Goal: Task Accomplishment & Management: Complete application form

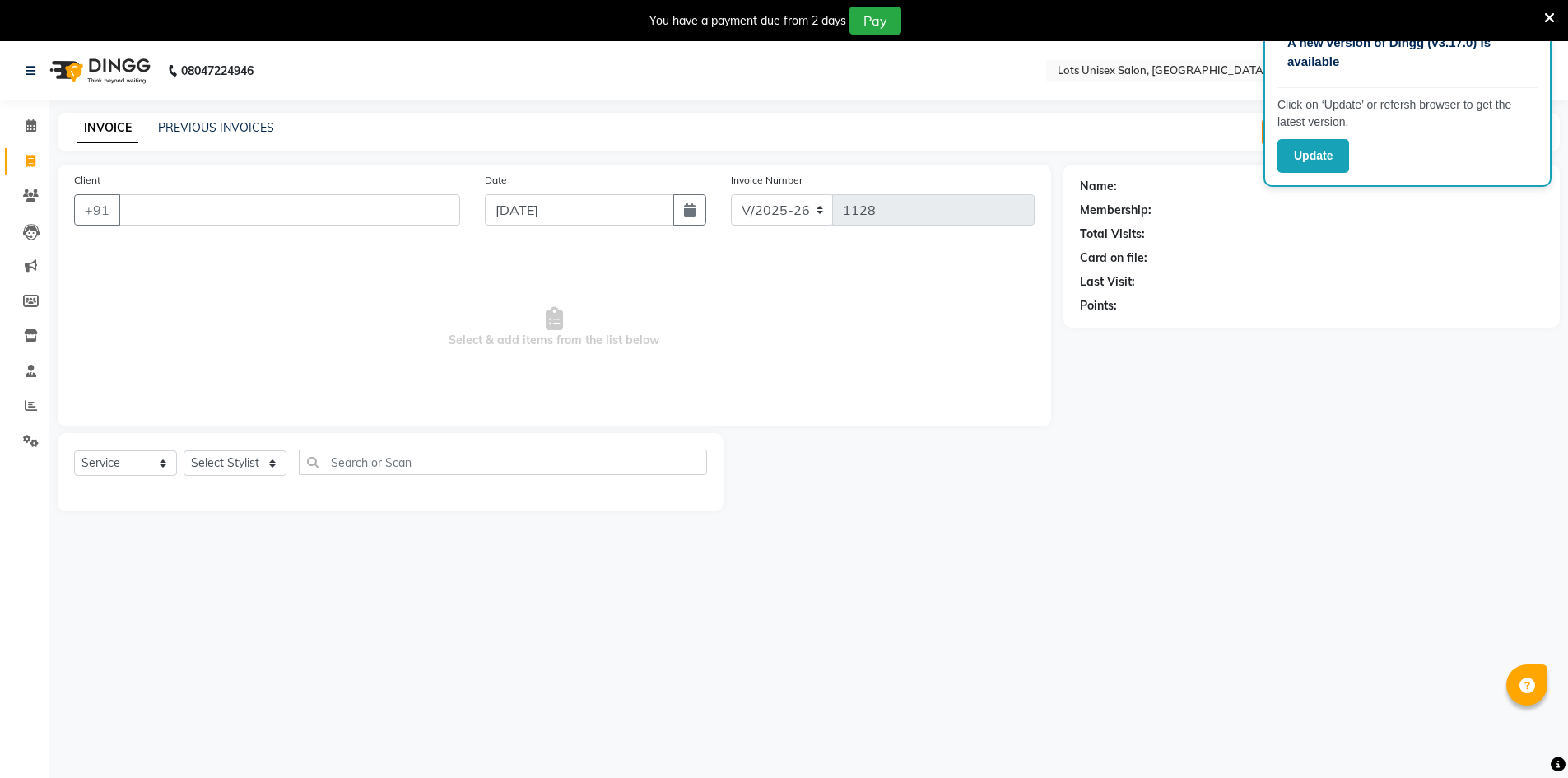
select select "7339"
select select "service"
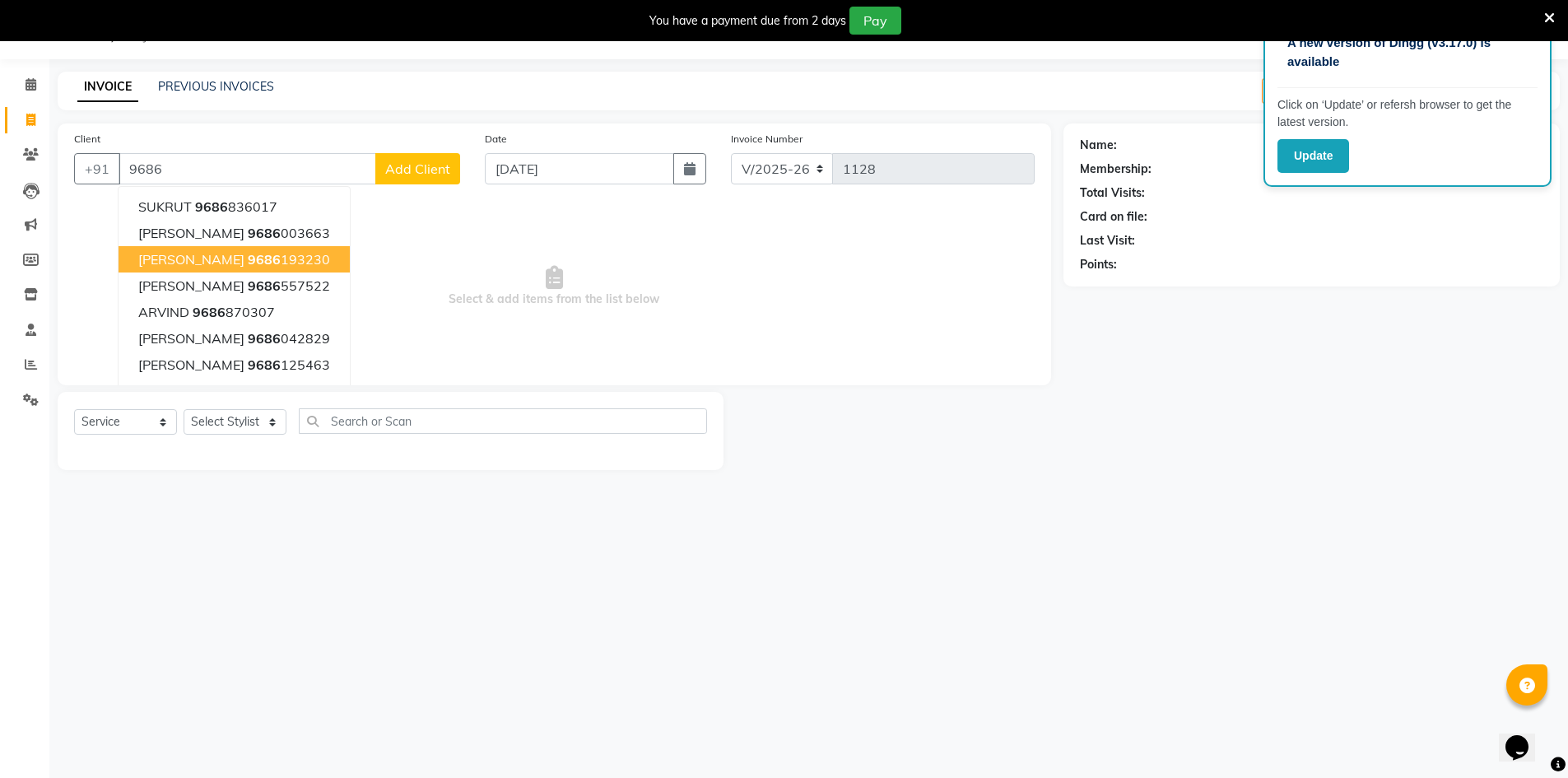
click at [247, 254] on span "9686" at bounding box center [263, 259] width 33 height 16
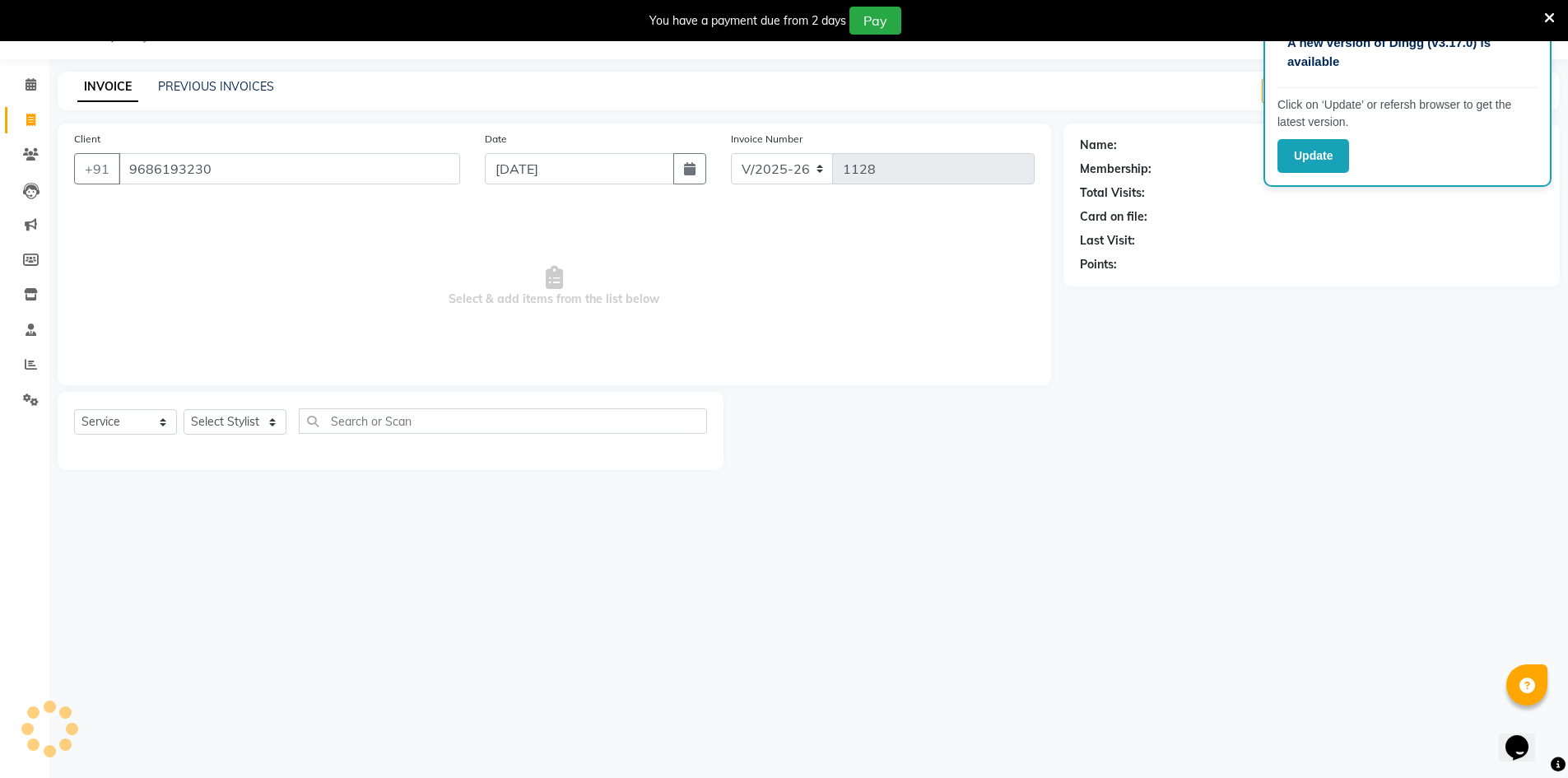
type input "9686193230"
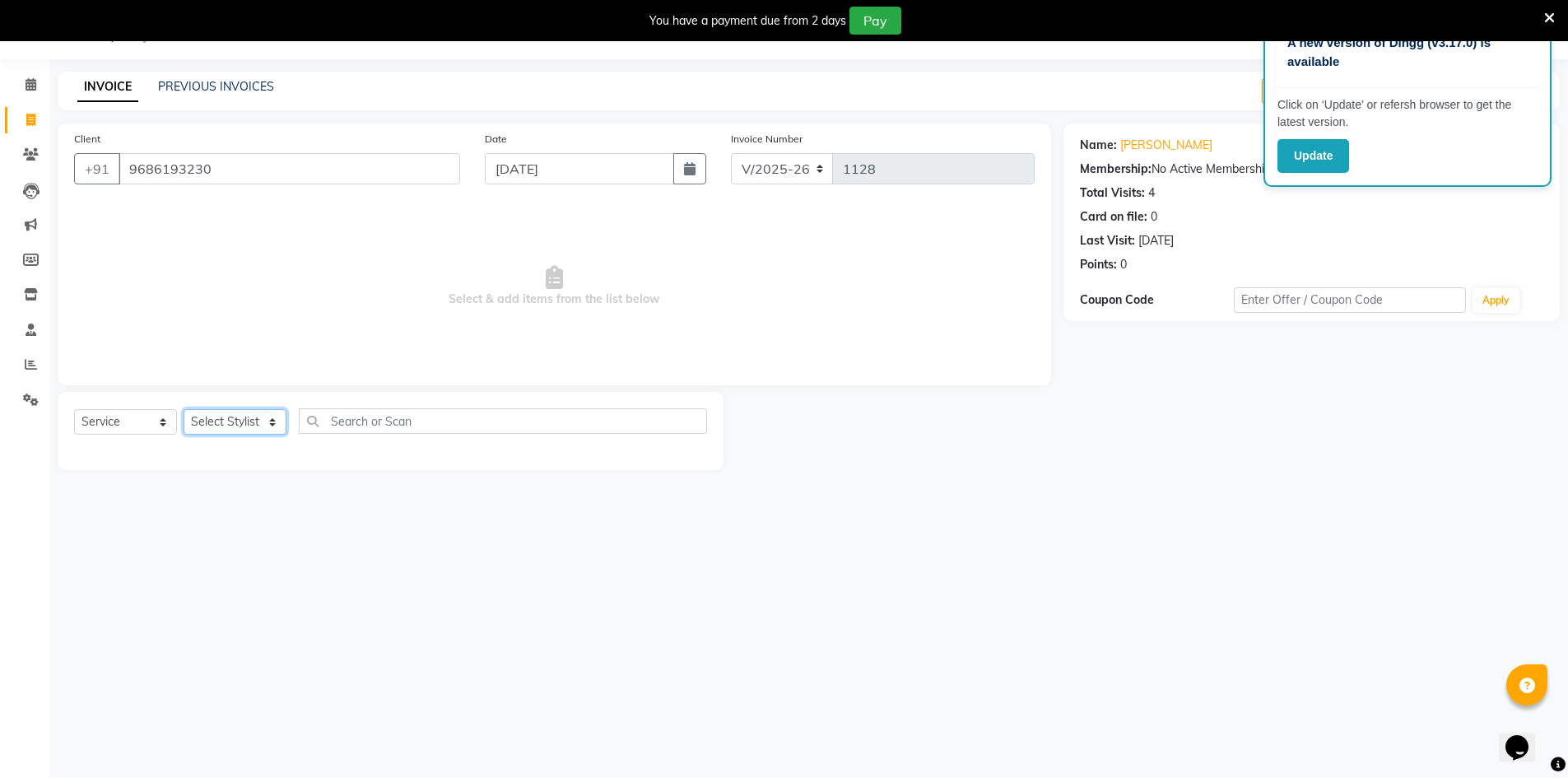
click at [239, 417] on select "Select Stylist [PERSON_NAME] [PERSON_NAME] RITHU [PERSON_NAME]" at bounding box center [235, 422] width 103 height 26
select select "66807"
click at [183, 409] on select "Select Stylist [PERSON_NAME] [PERSON_NAME] RITHU [PERSON_NAME]" at bounding box center [235, 422] width 103 height 26
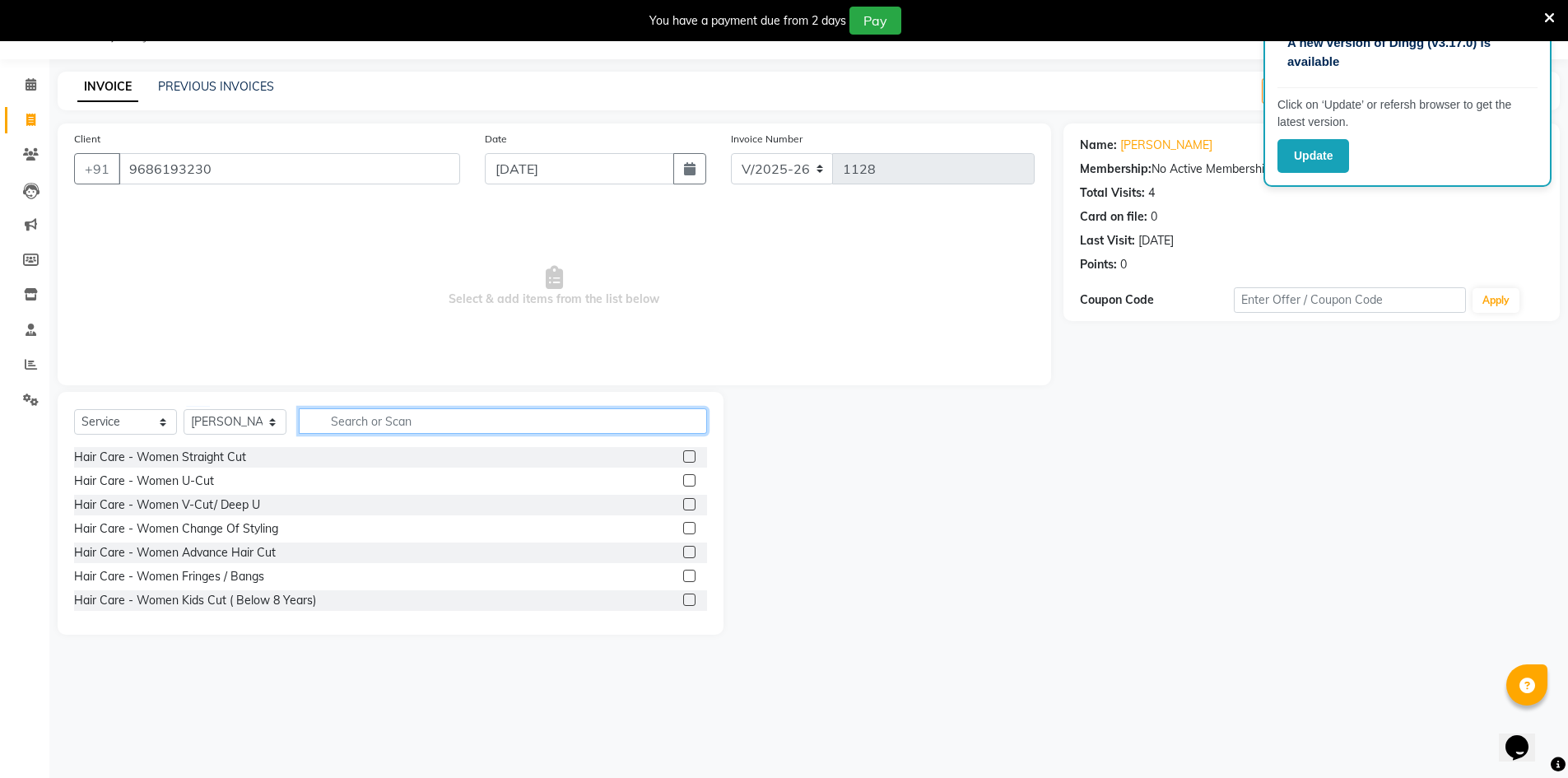
click at [359, 426] on input "text" at bounding box center [503, 421] width 408 height 26
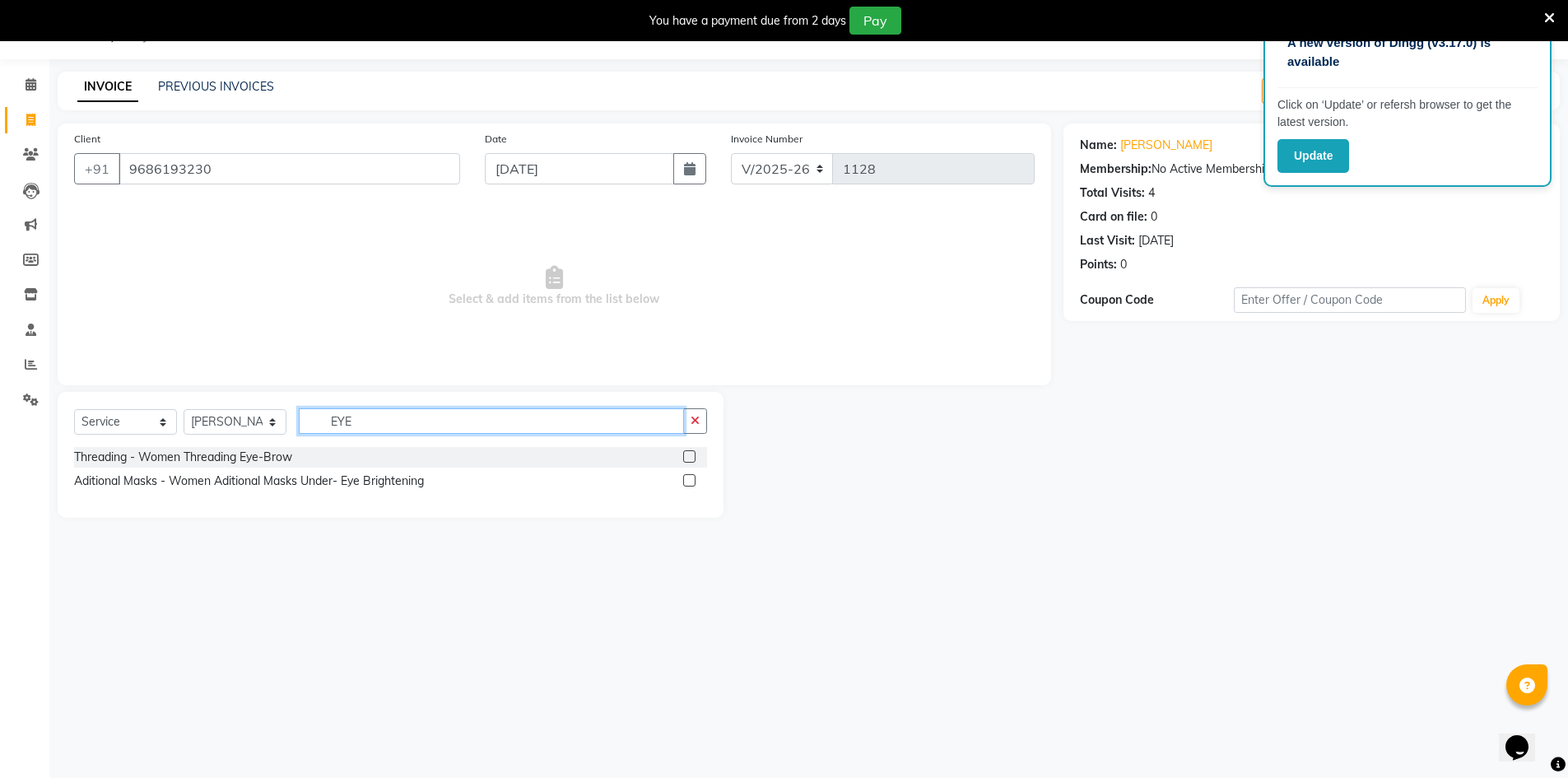
type input "EYE"
click at [688, 455] on label at bounding box center [690, 457] width 12 height 12
click at [688, 455] on input "checkbox" at bounding box center [689, 458] width 11 height 11
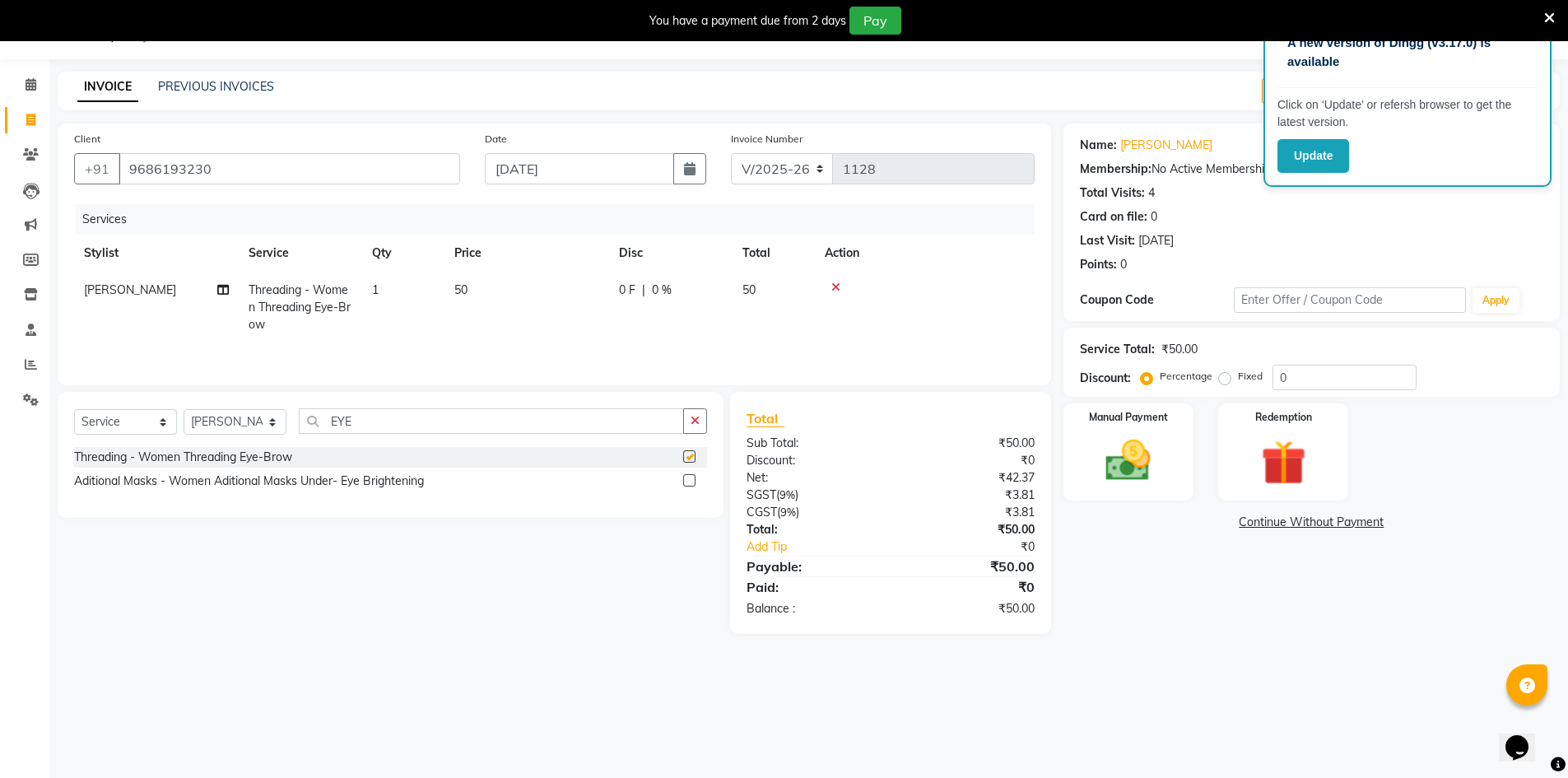
checkbox input "false"
click at [695, 417] on icon "button" at bounding box center [695, 420] width 9 height 12
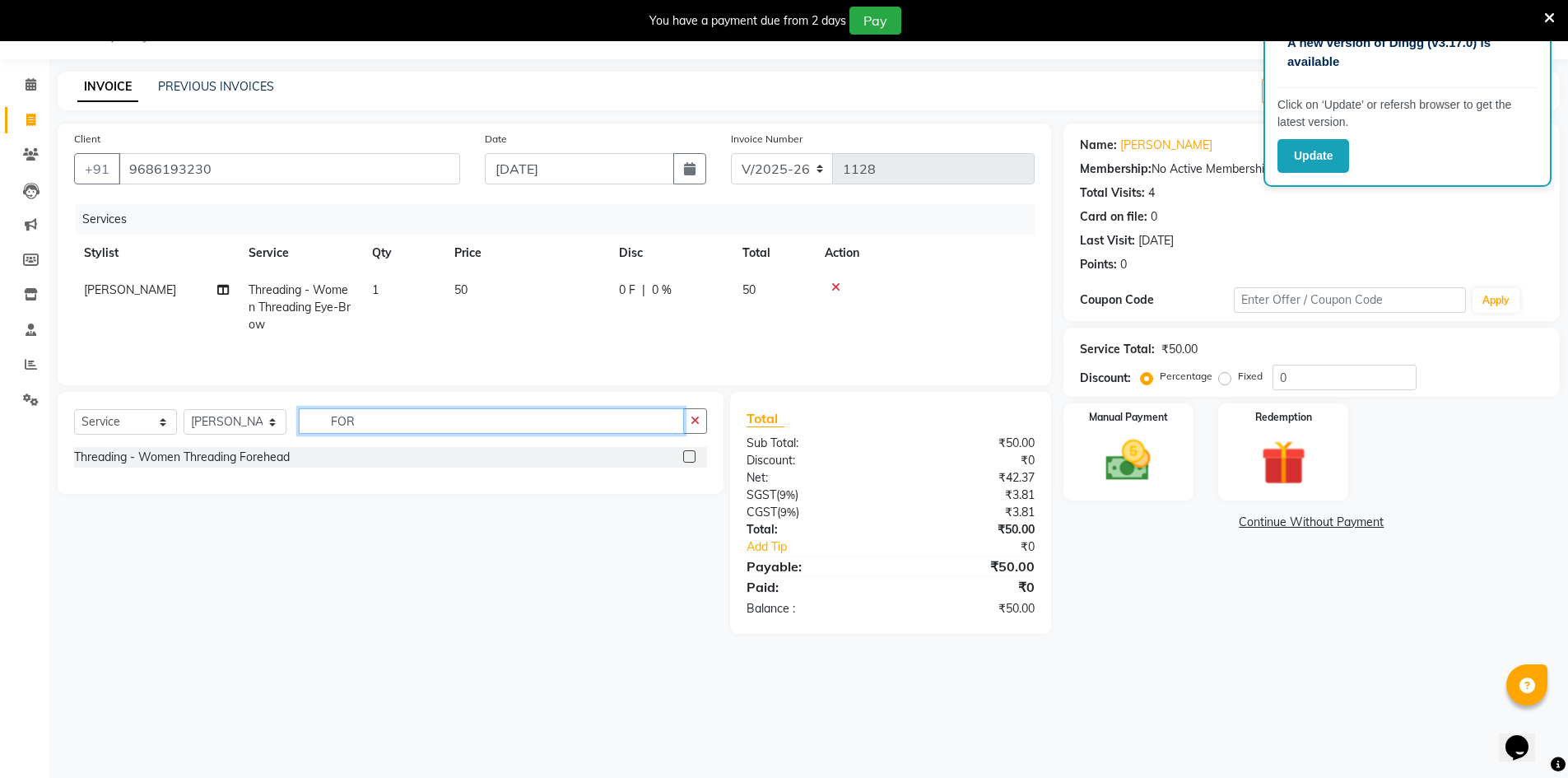
type input "FOR"
click at [689, 458] on label at bounding box center [690, 457] width 12 height 12
click at [689, 458] on input "checkbox" at bounding box center [689, 458] width 11 height 11
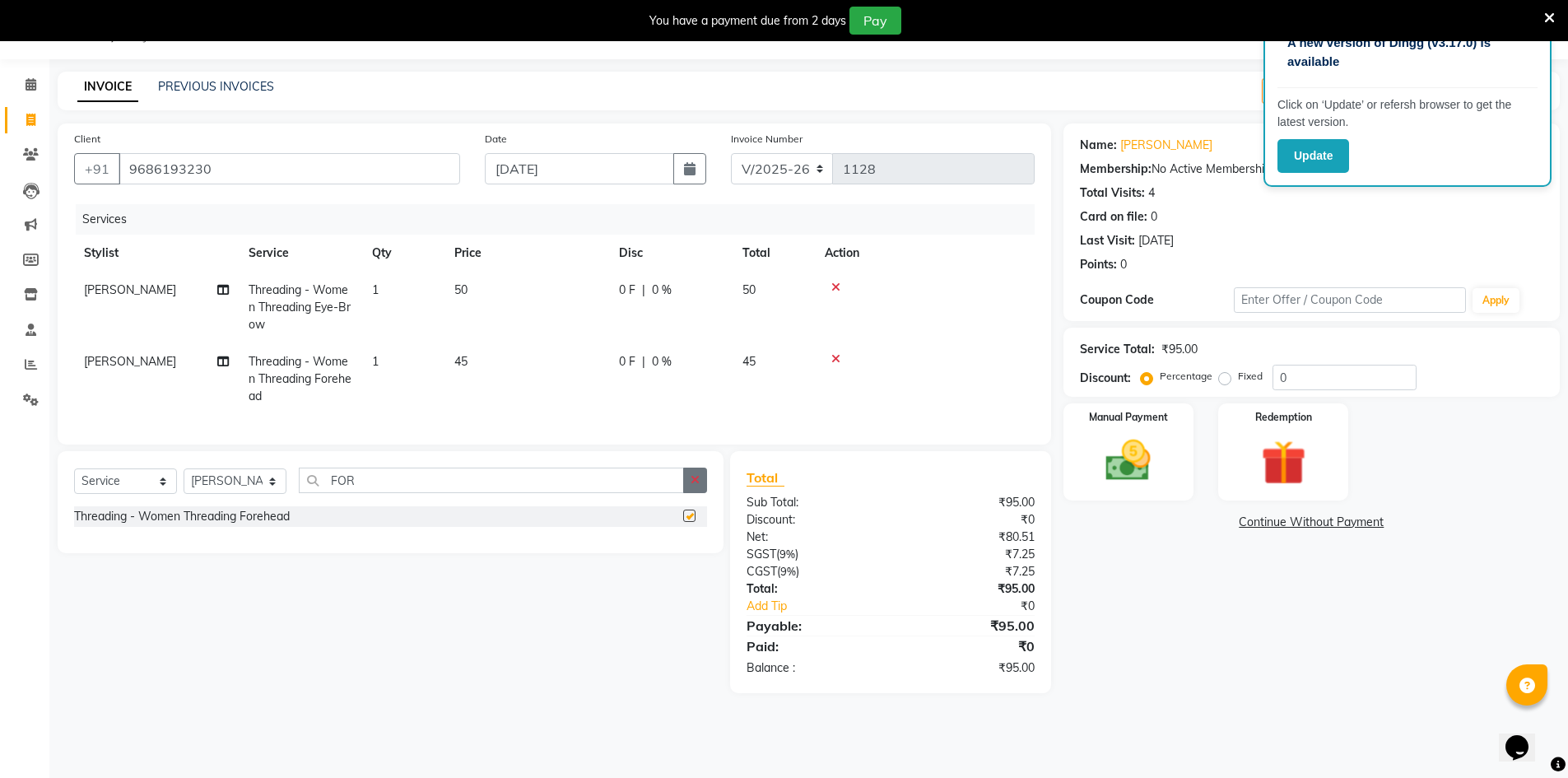
checkbox input "false"
click at [700, 487] on button "button" at bounding box center [695, 480] width 24 height 26
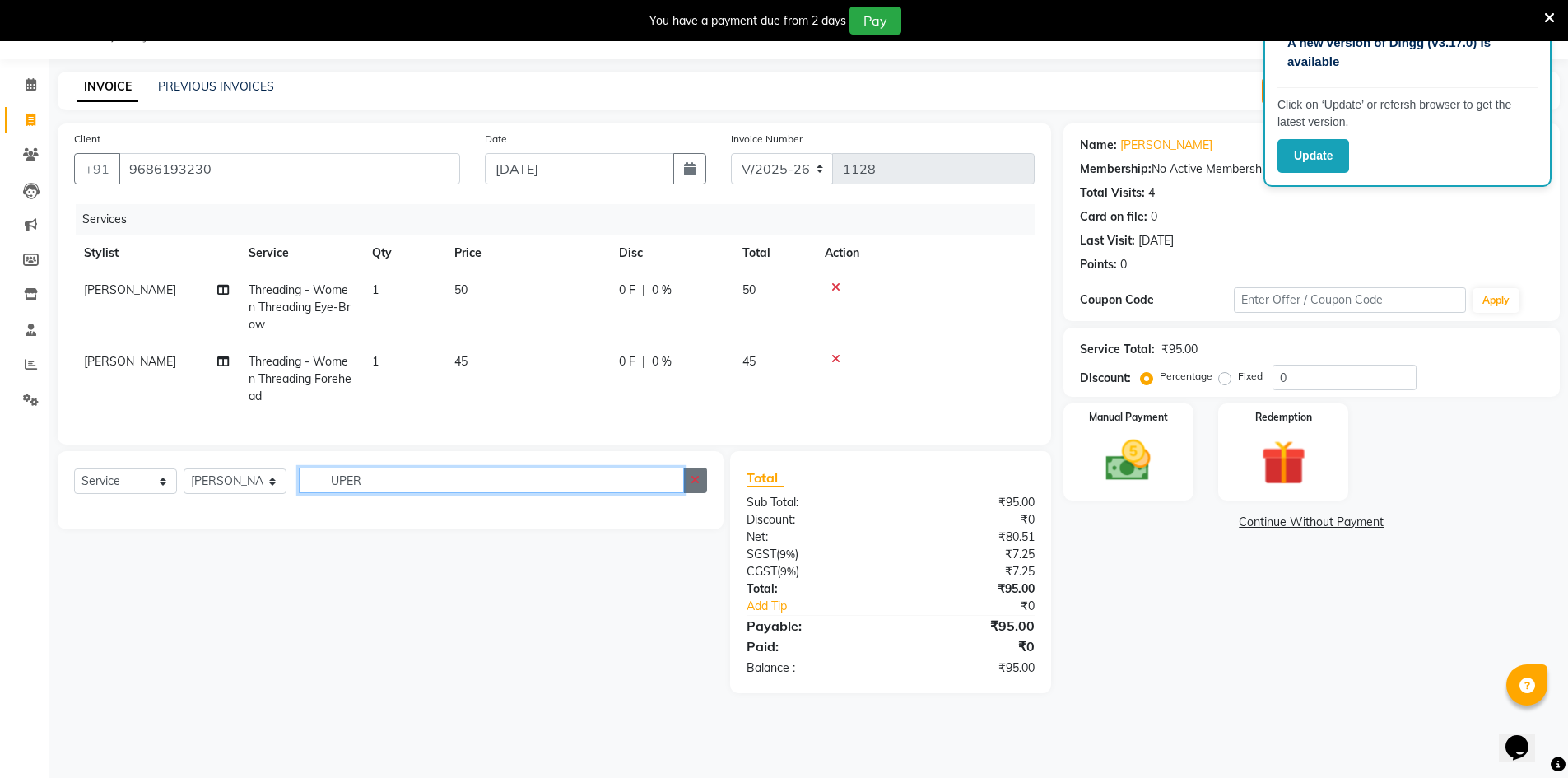
type input "UPER"
click at [693, 493] on button "button" at bounding box center [695, 480] width 24 height 26
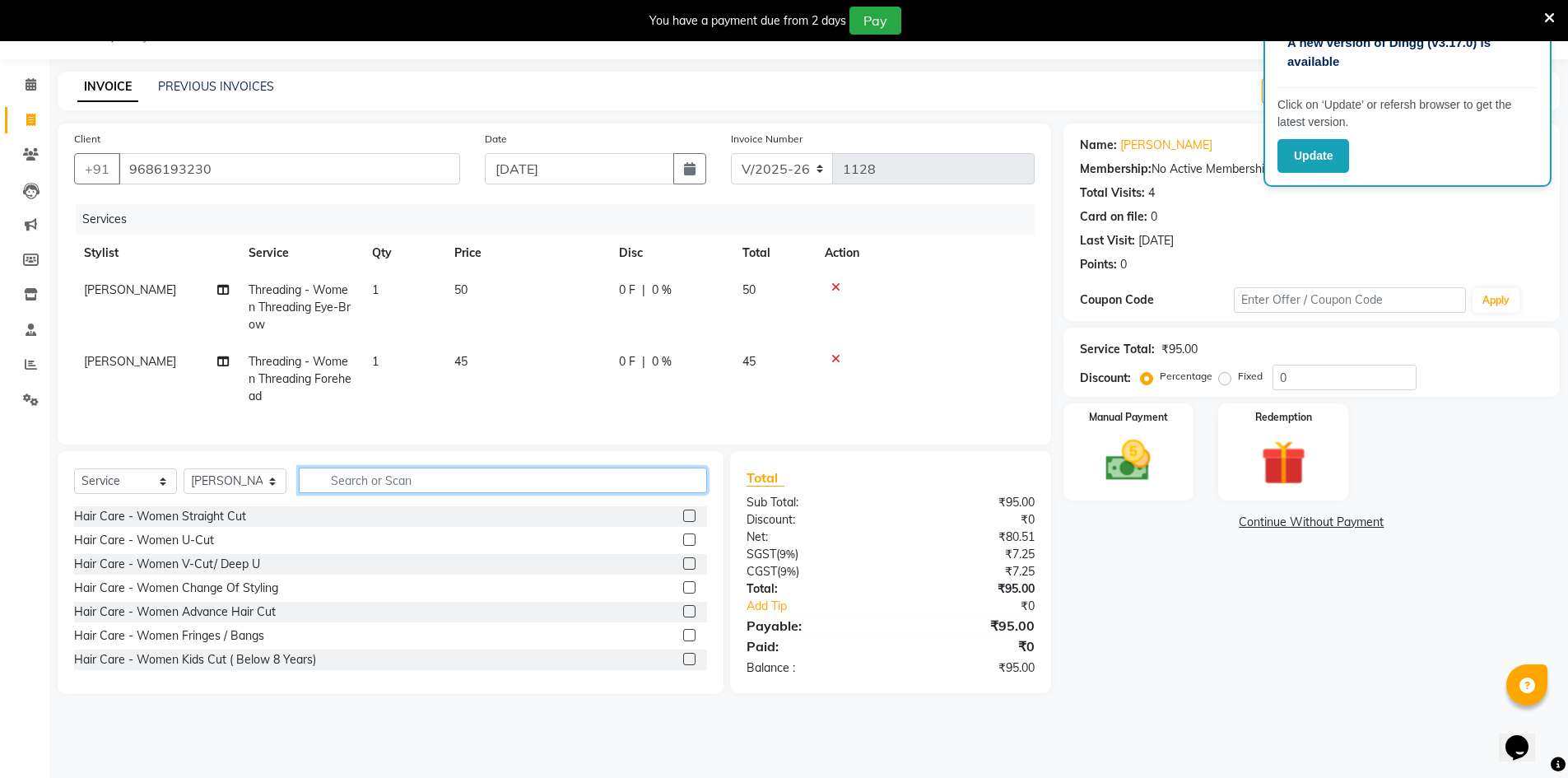
click at [643, 490] on input "text" at bounding box center [503, 480] width 408 height 26
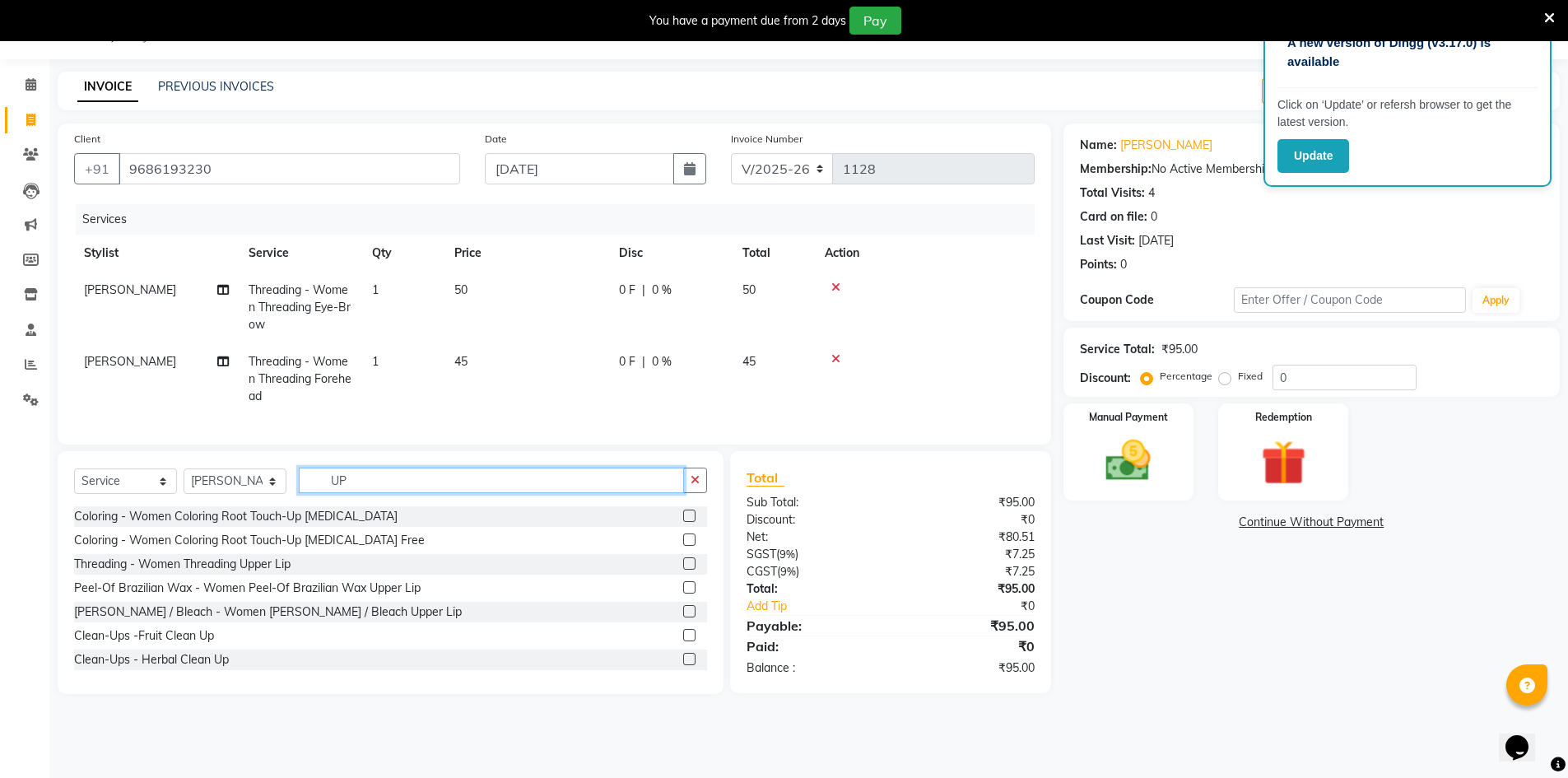
type input "UP"
click at [683, 570] on label at bounding box center [690, 563] width 12 height 12
click at [683, 570] on input "checkbox" at bounding box center [689, 564] width 11 height 11
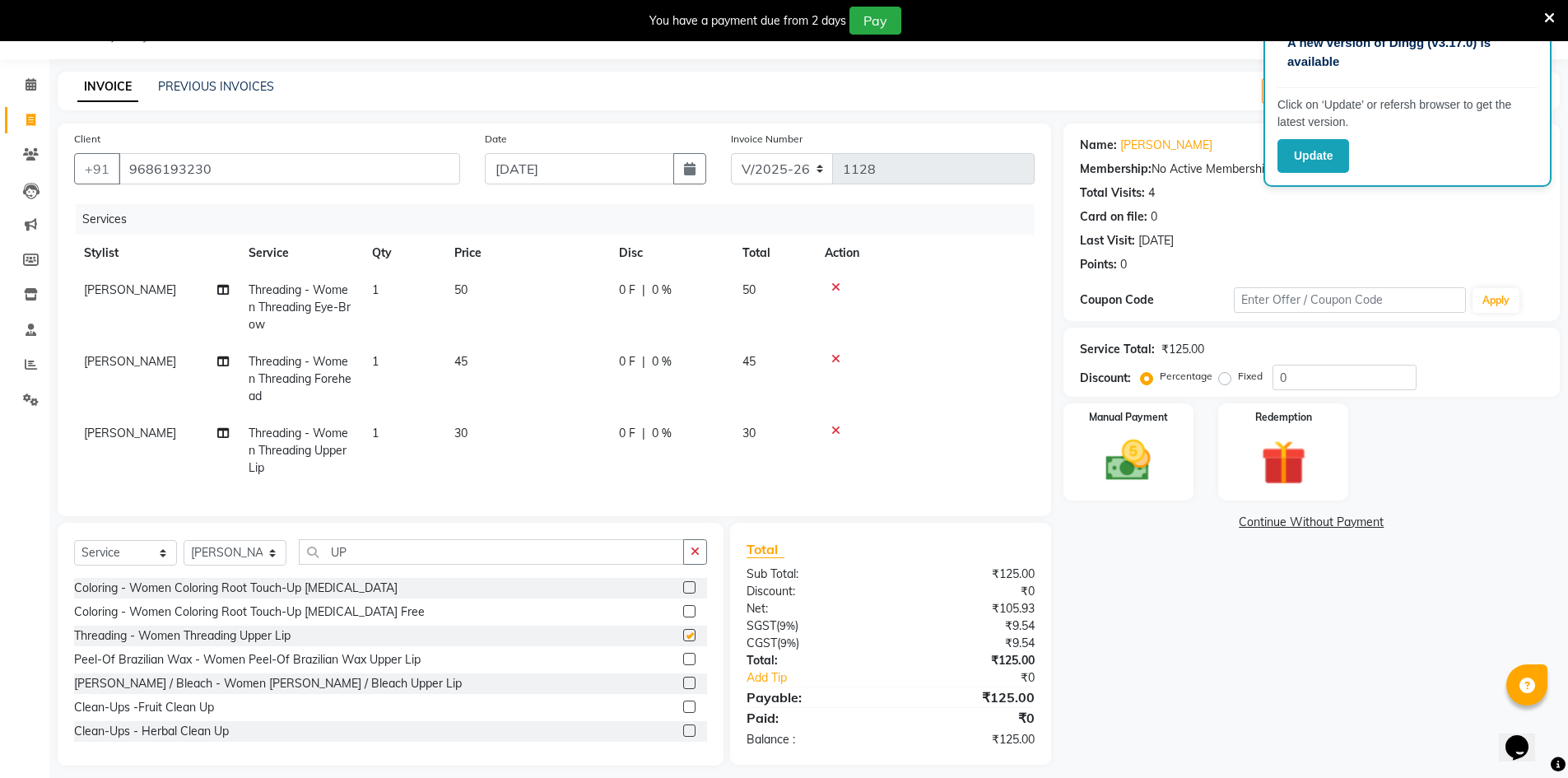
checkbox input "false"
click at [1494, 204] on div "Name: Shruthi Membership: No Active Membership Total Visits: 4 Card on file: 0 …" at bounding box center [1311, 201] width 464 height 143
click at [1549, 21] on icon at bounding box center [1549, 18] width 11 height 15
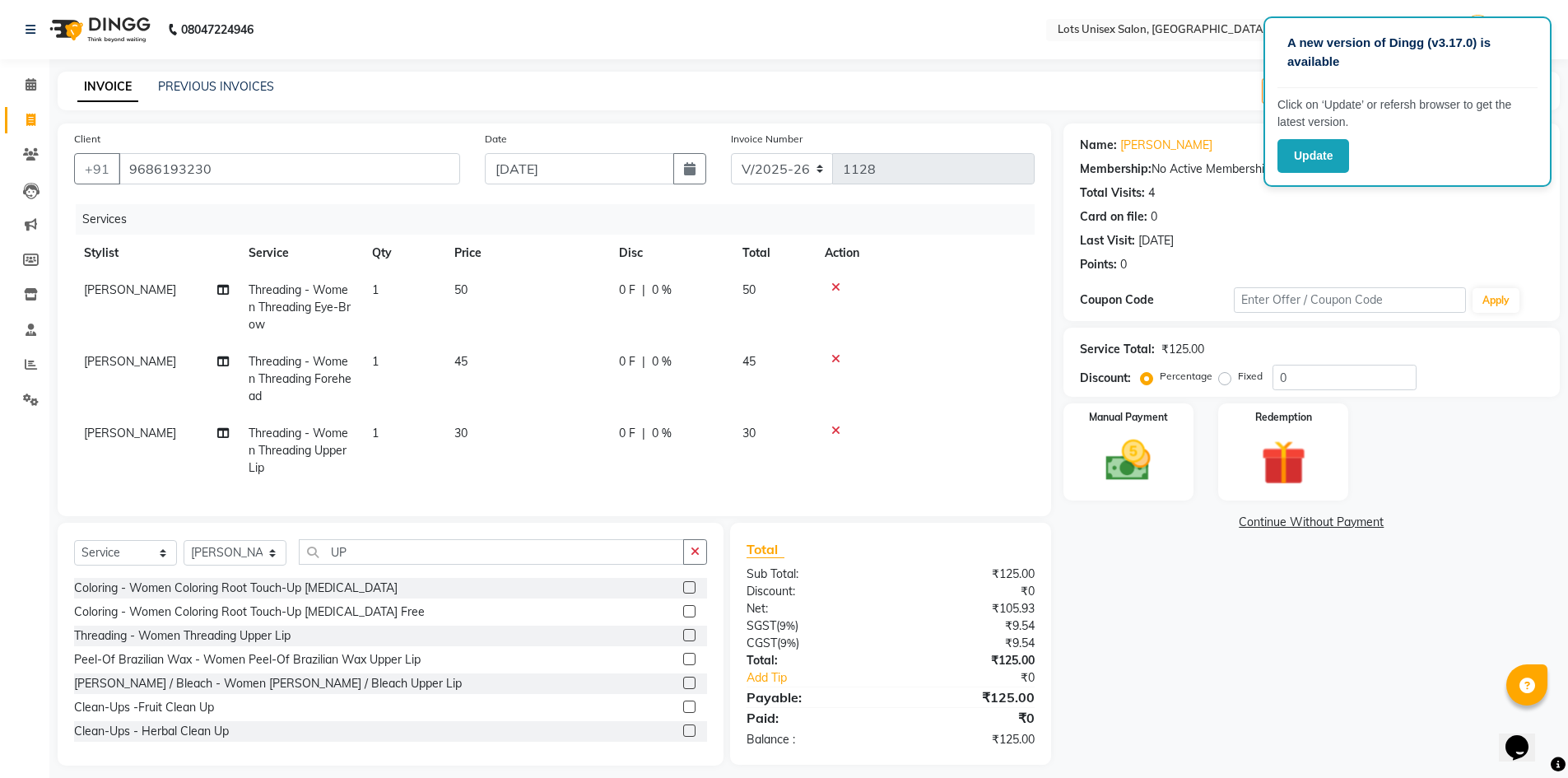
click at [1543, 27] on div "A new version of Dingg (v3.17.0) is available Click on ‘Update’ or refersh brow…" at bounding box center [1407, 101] width 288 height 170
click at [1536, 211] on div "Card on file: 0" at bounding box center [1311, 216] width 464 height 17
click at [1314, 145] on button "Update" at bounding box center [1313, 156] width 71 height 34
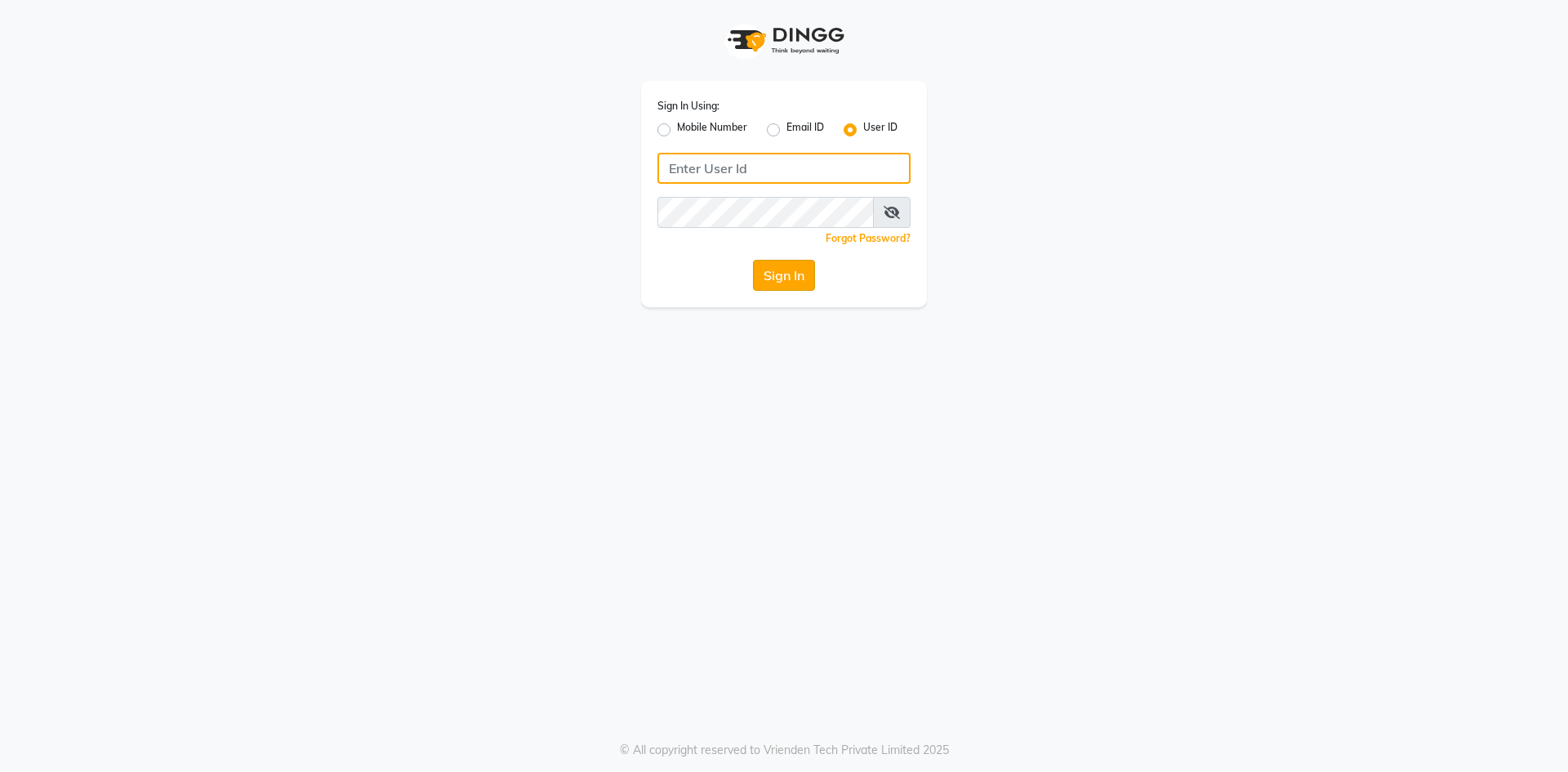
type input "lots123"
click at [787, 282] on button "Sign In" at bounding box center [784, 275] width 62 height 31
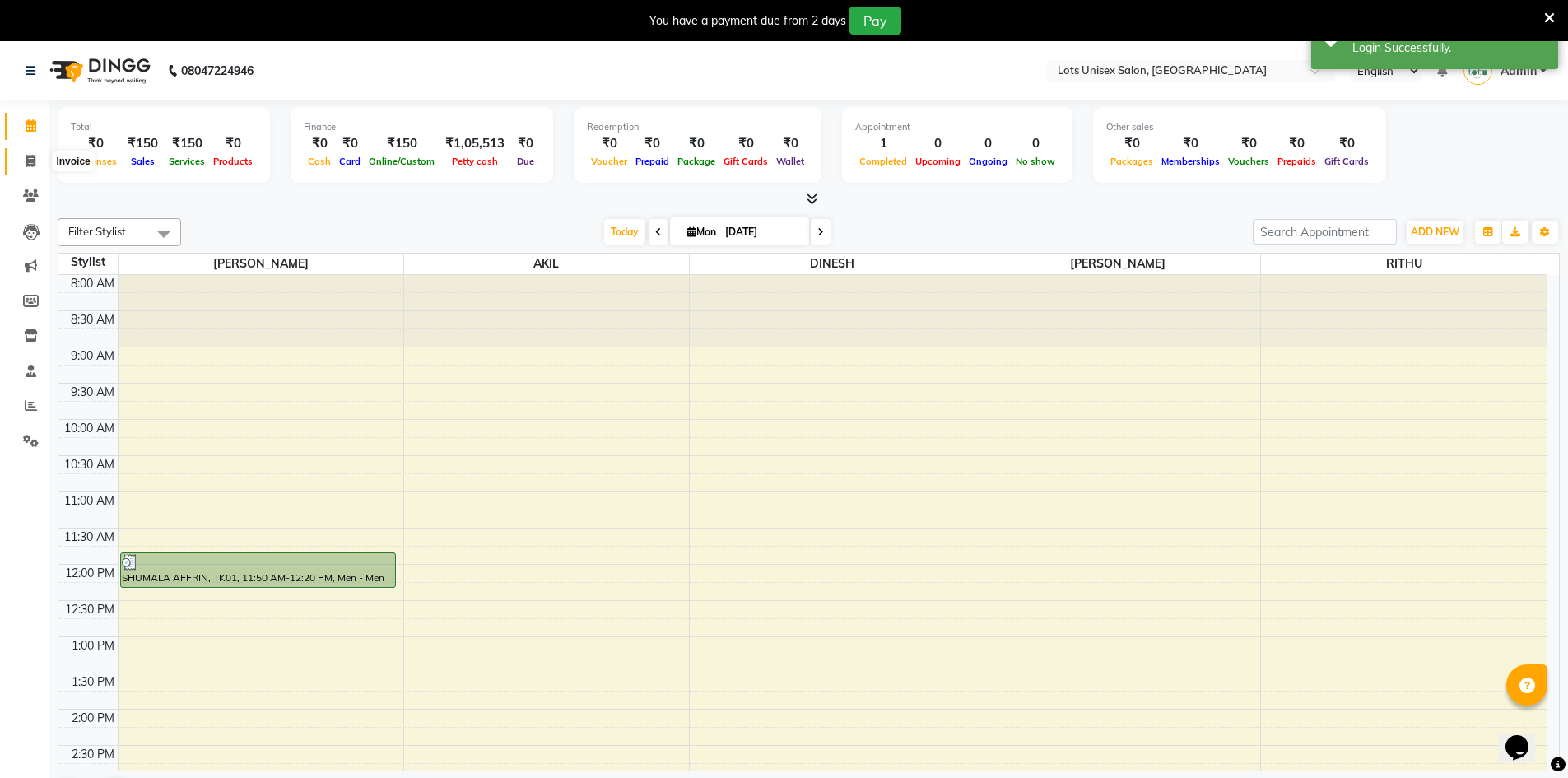
click at [25, 160] on span at bounding box center [30, 161] width 28 height 19
select select "service"
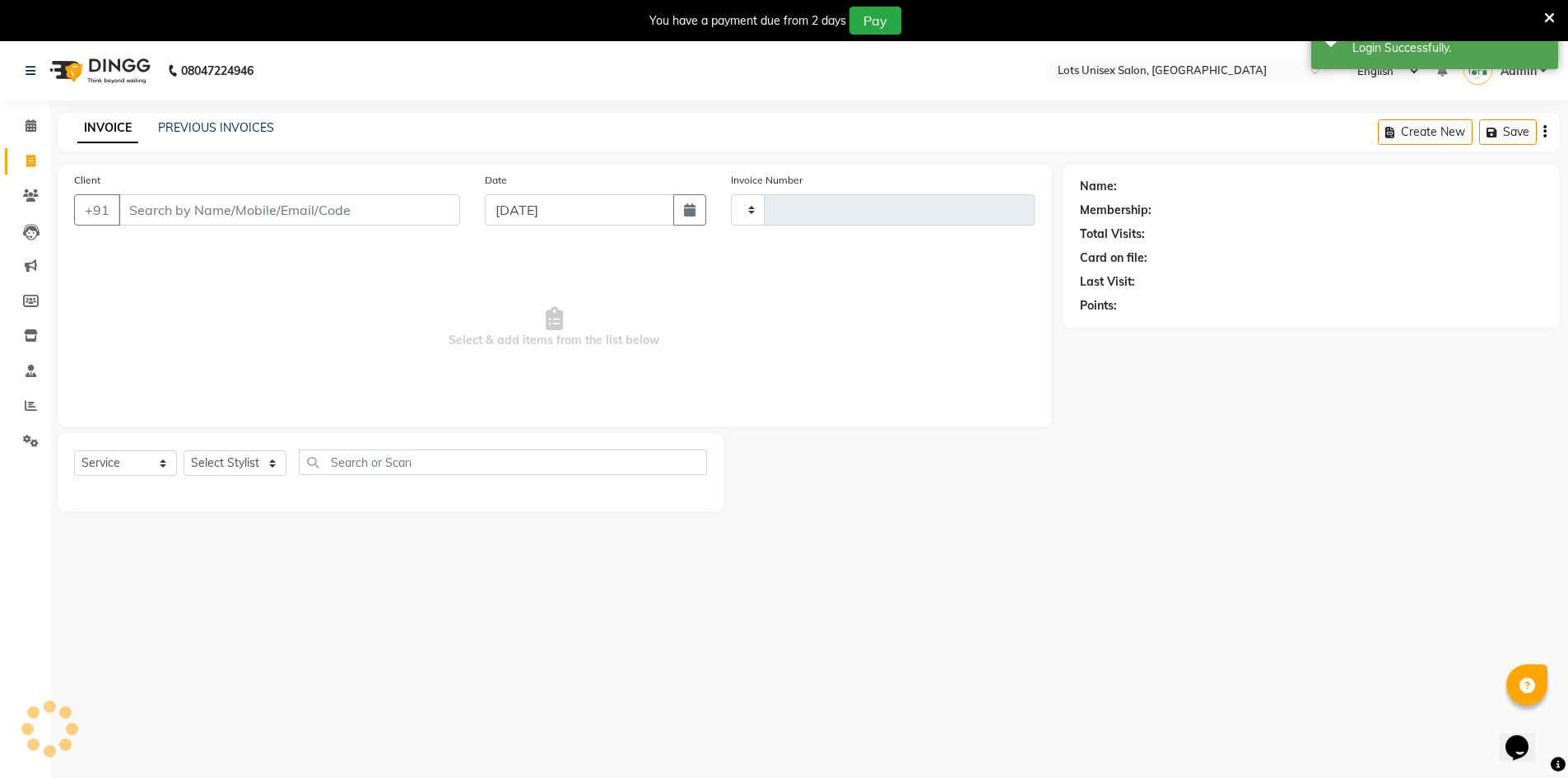
type input "1128"
select select "7339"
click at [430, 216] on input "Client" at bounding box center [289, 209] width 342 height 31
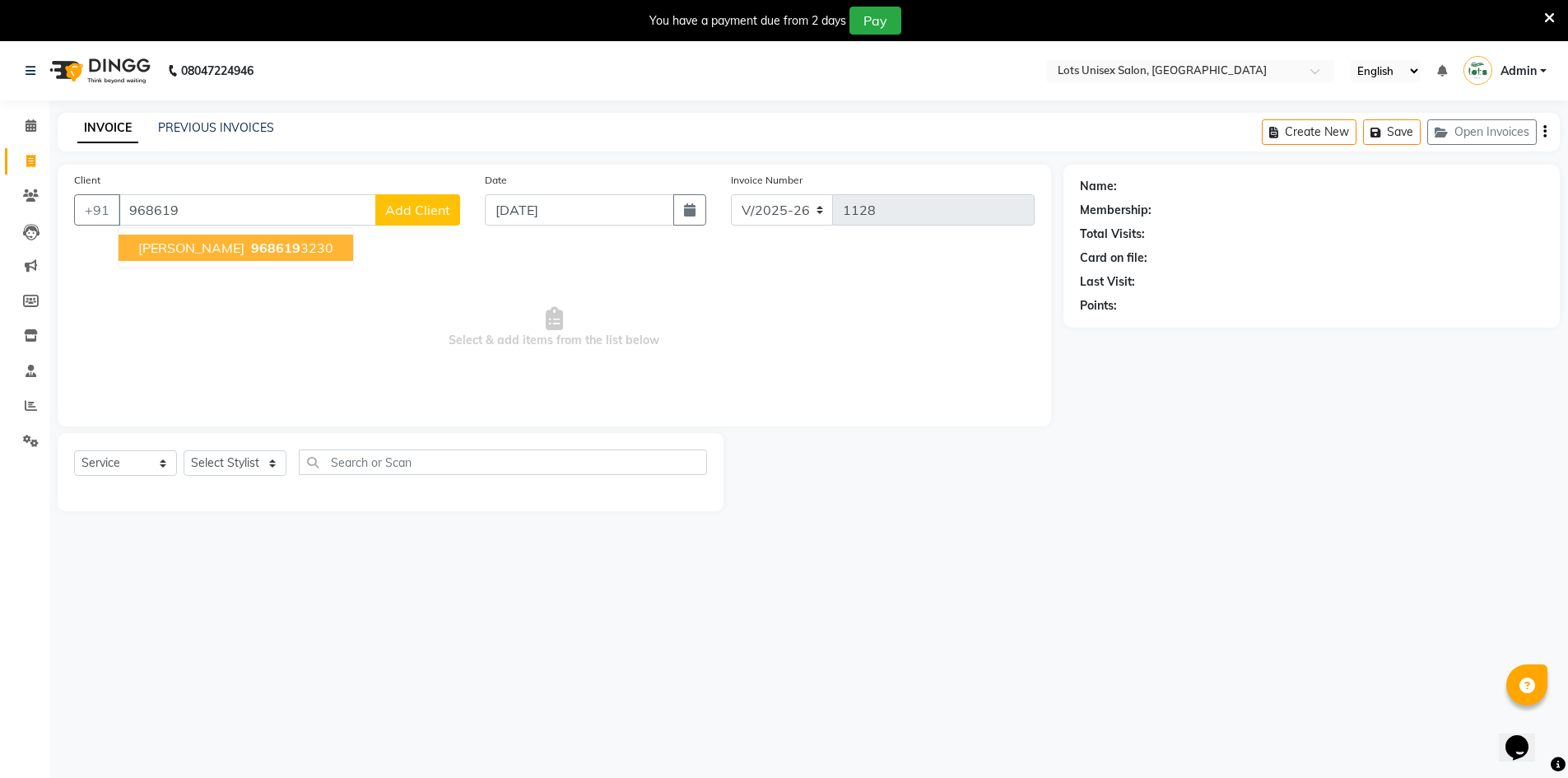
click at [251, 250] on span "968619" at bounding box center [275, 247] width 49 height 16
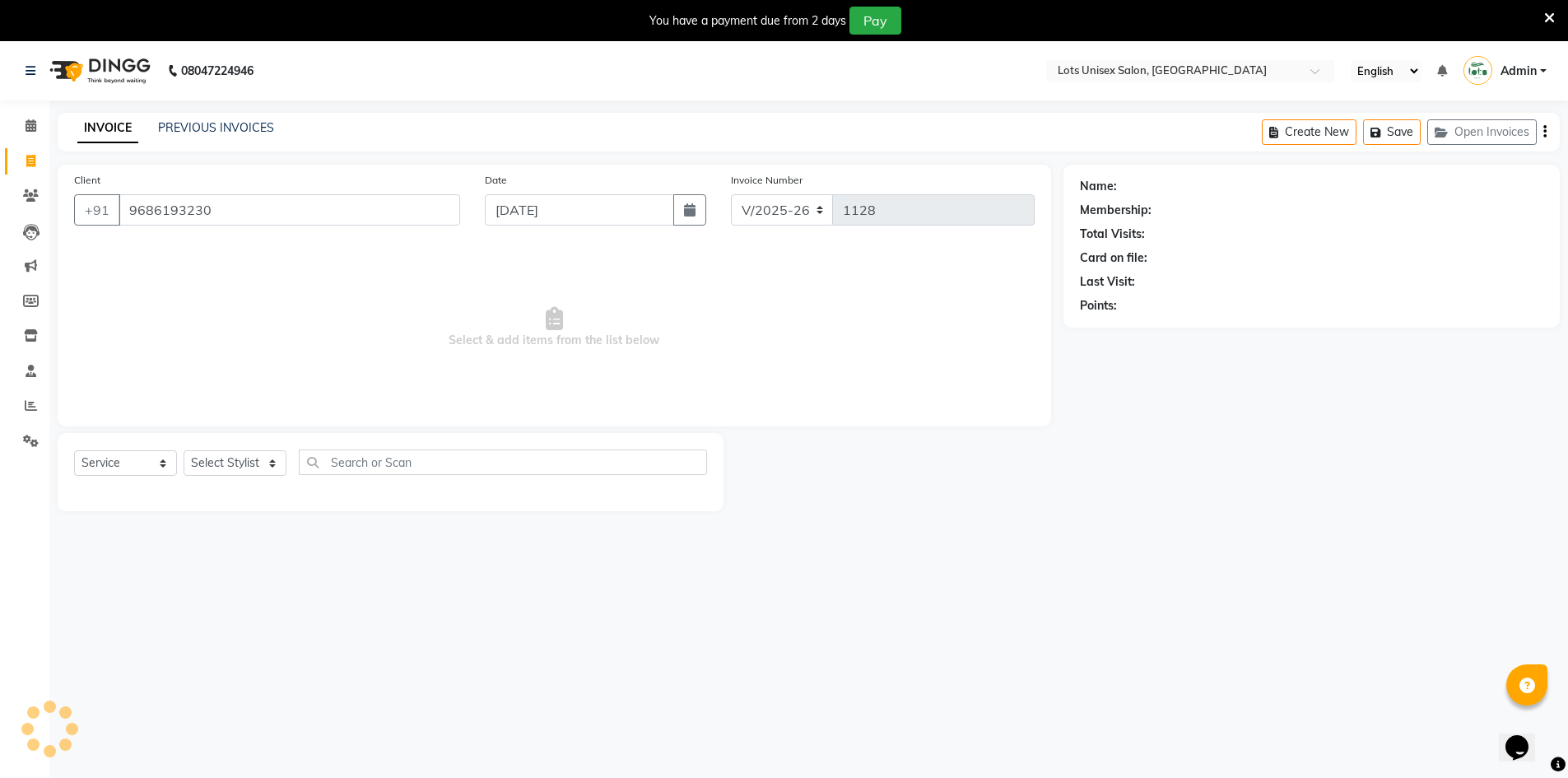
type input "9686193230"
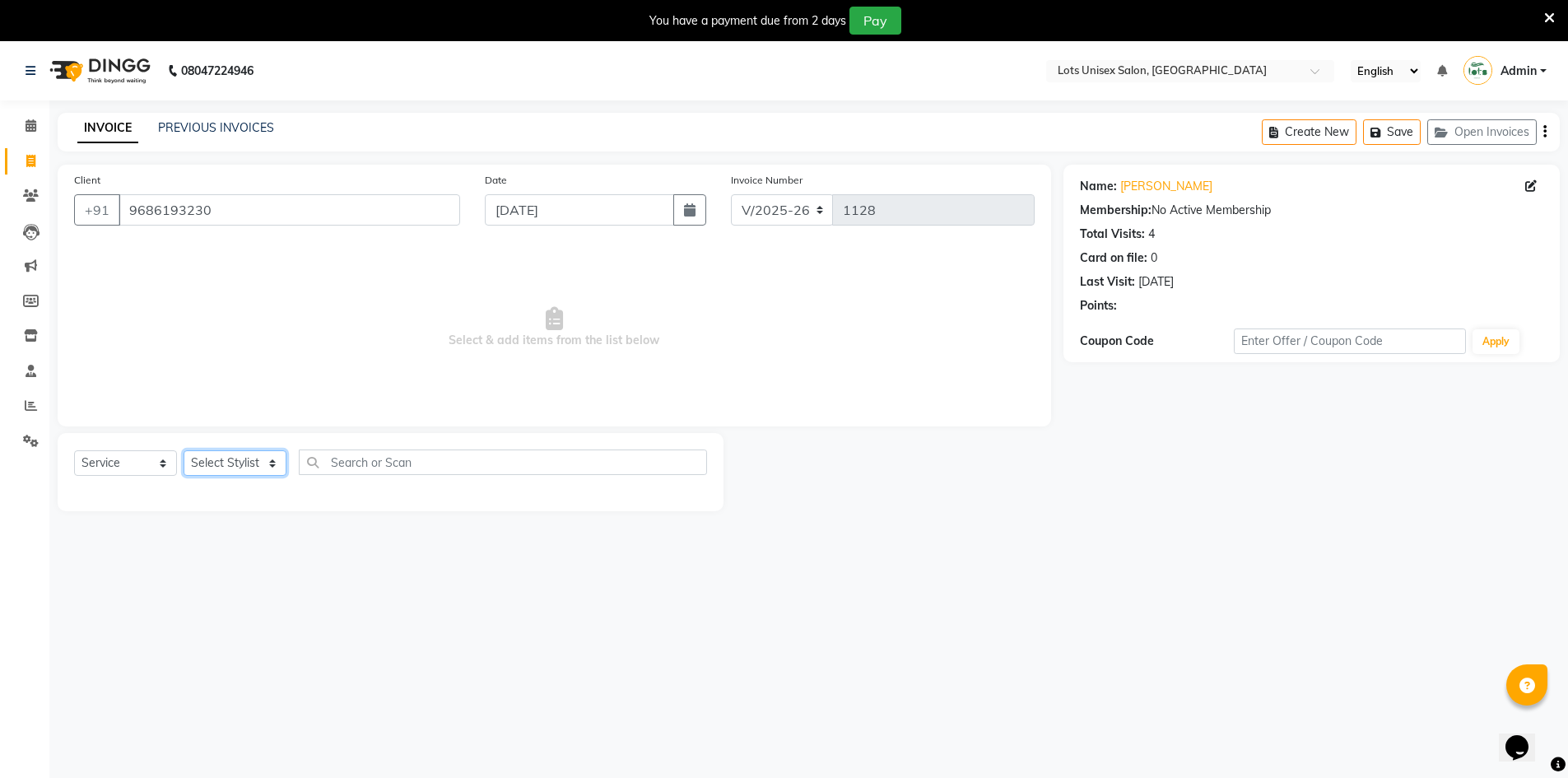
drag, startPoint x: 246, startPoint y: 464, endPoint x: 242, endPoint y: 474, distance: 10.8
click at [245, 465] on select "Select Stylist [PERSON_NAME] [PERSON_NAME] RITHU [PERSON_NAME]" at bounding box center [235, 463] width 103 height 26
select select "66807"
click at [183, 450] on select "Select Stylist [PERSON_NAME] [PERSON_NAME] RITHU [PERSON_NAME]" at bounding box center [235, 463] width 103 height 26
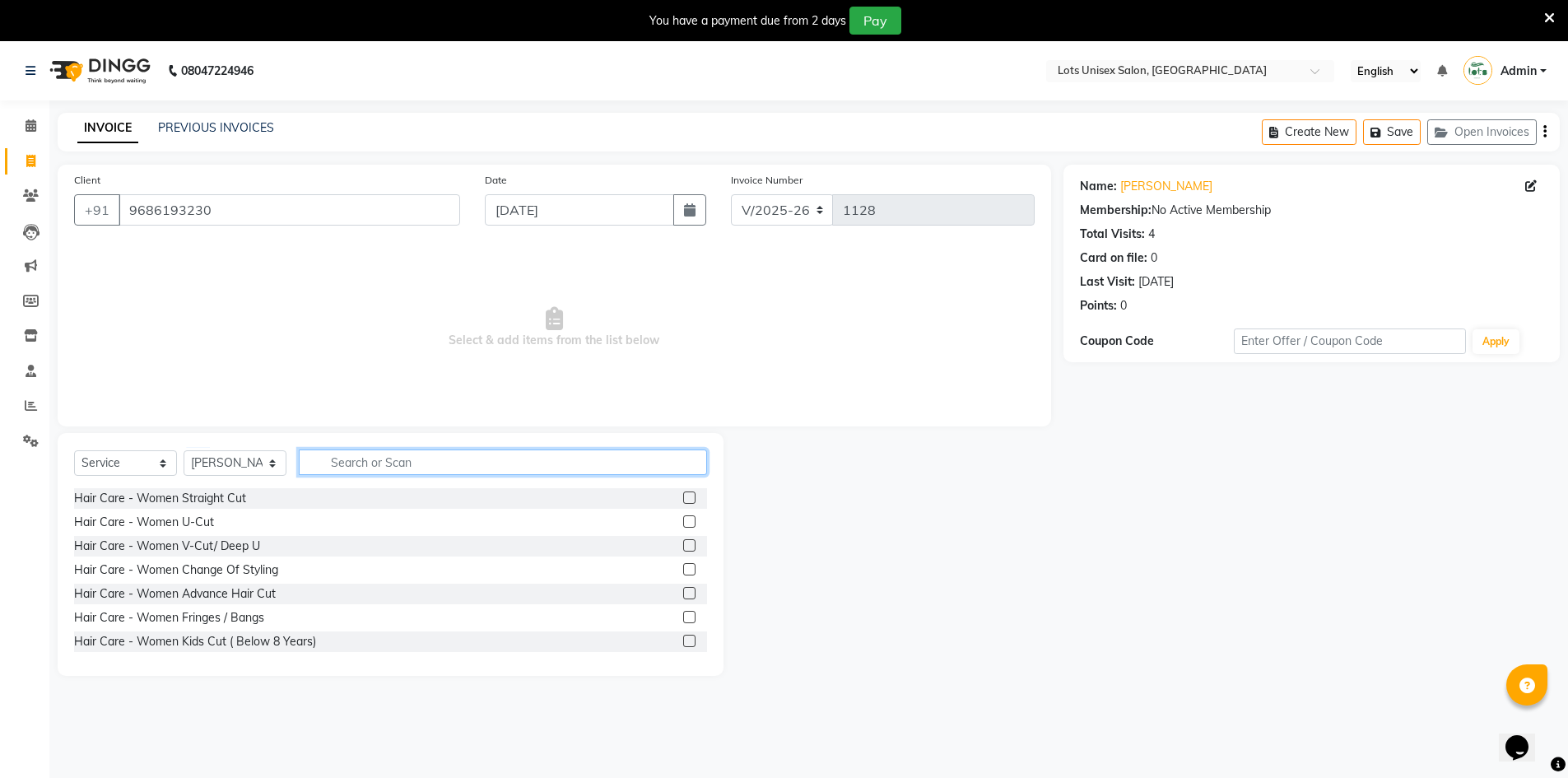
click at [395, 465] on input "text" at bounding box center [503, 462] width 408 height 26
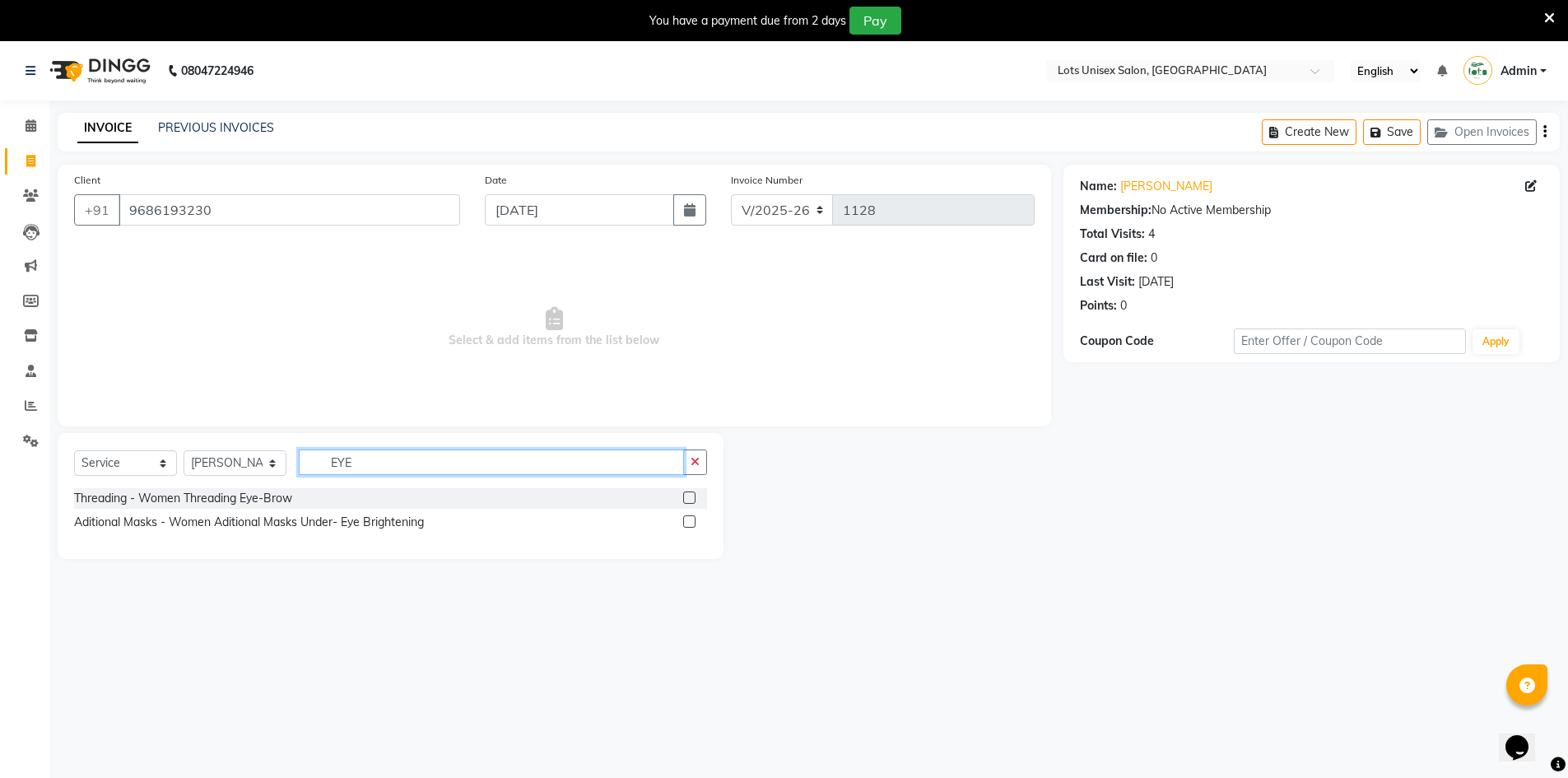
type input "EYE"
click at [690, 498] on label at bounding box center [690, 498] width 12 height 12
click at [690, 498] on input "checkbox" at bounding box center [689, 498] width 11 height 11
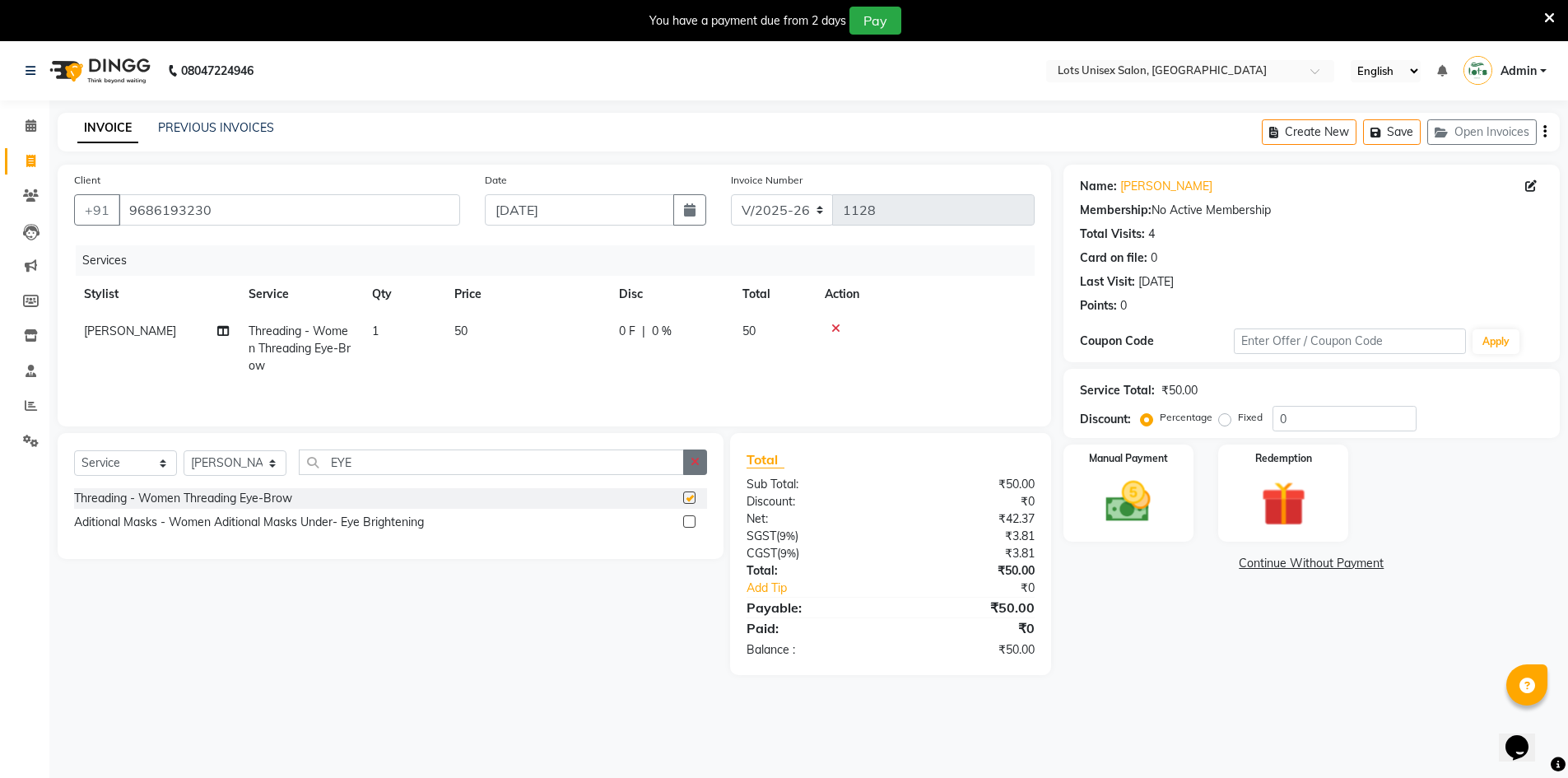
checkbox input "false"
click at [693, 469] on button "button" at bounding box center [695, 462] width 24 height 26
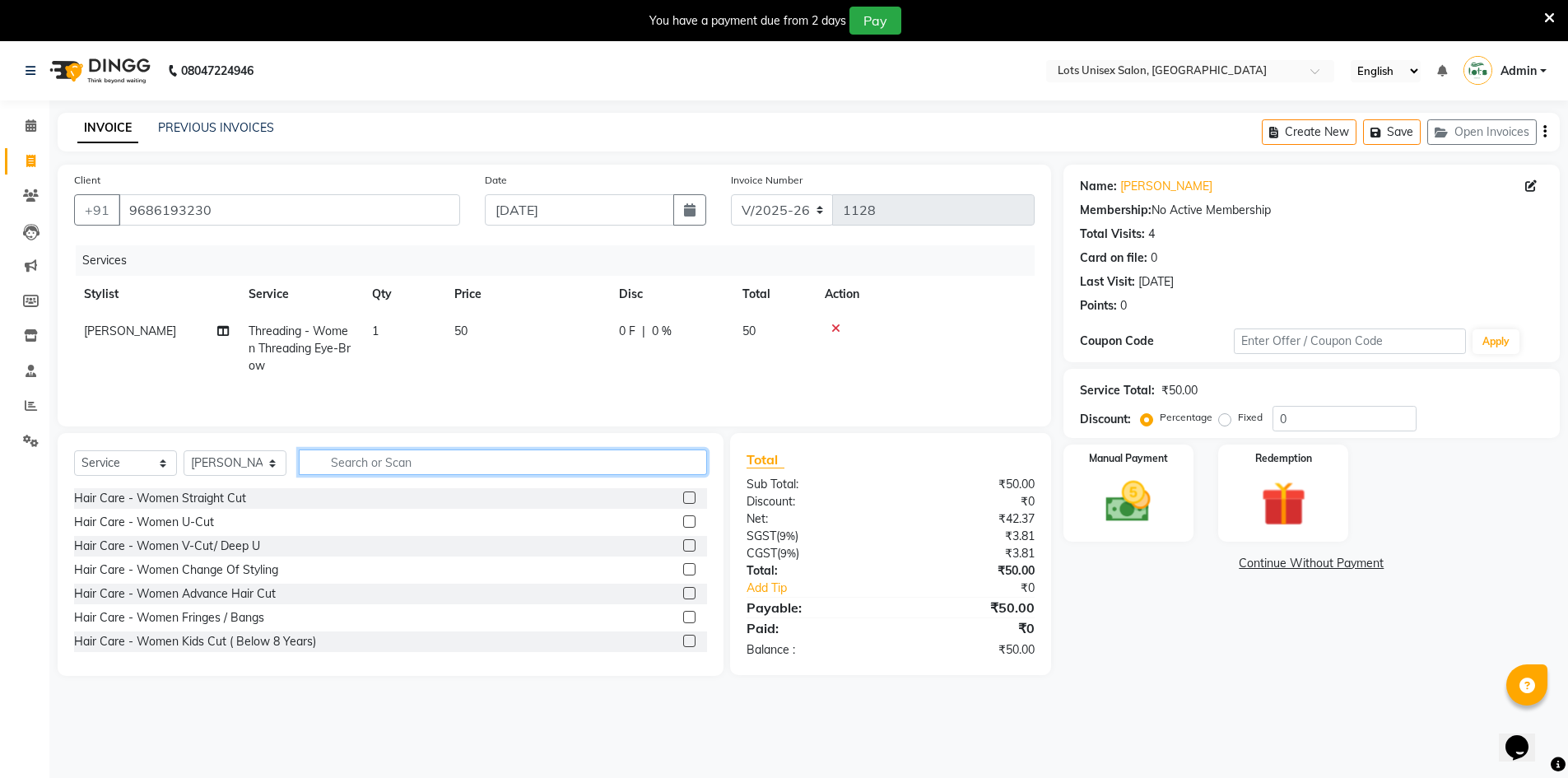
click at [634, 468] on input "text" at bounding box center [503, 462] width 408 height 26
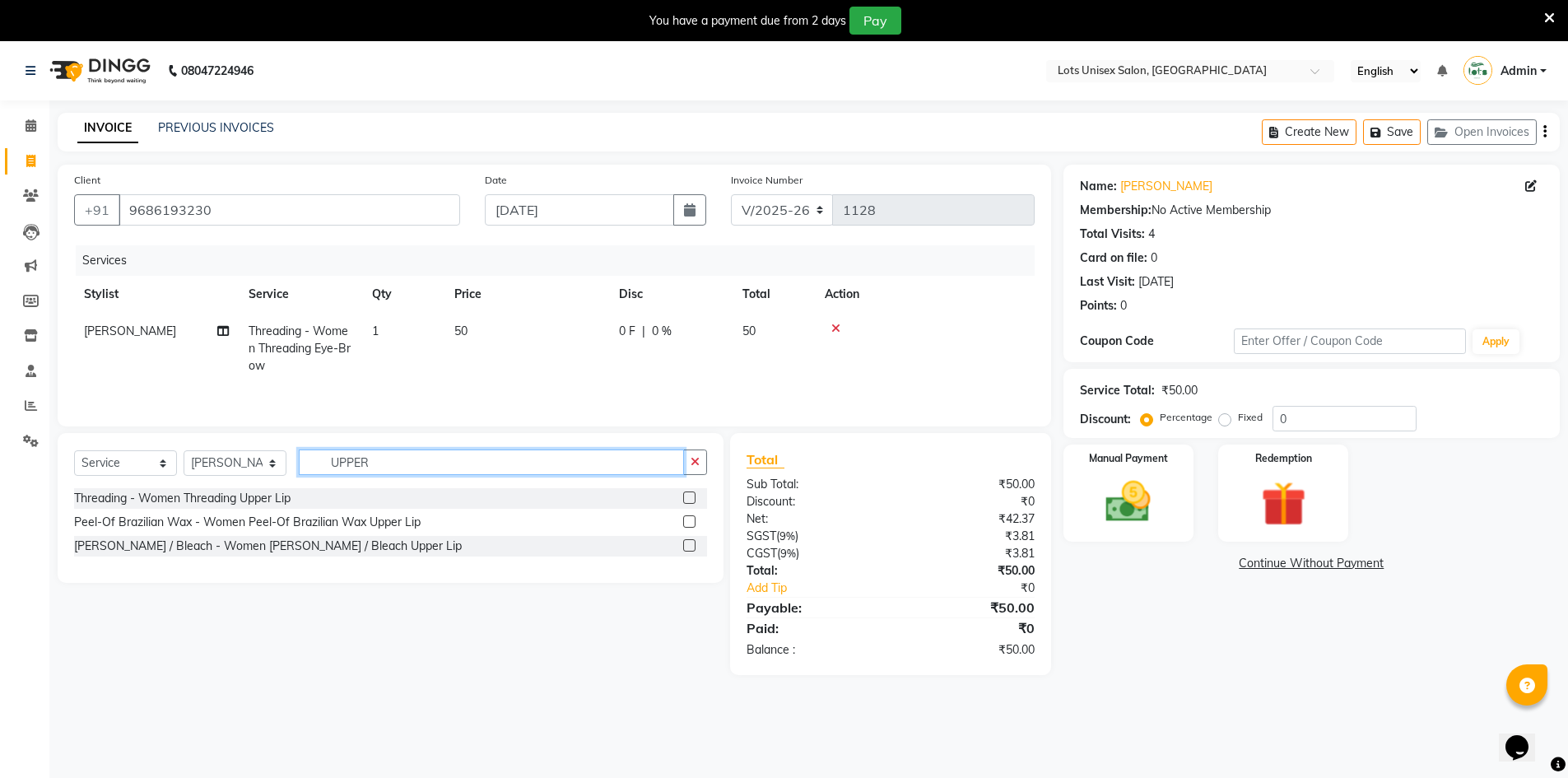
type input "UPPER"
click at [690, 499] on label at bounding box center [690, 498] width 12 height 12
click at [690, 499] on input "checkbox" at bounding box center [689, 498] width 11 height 11
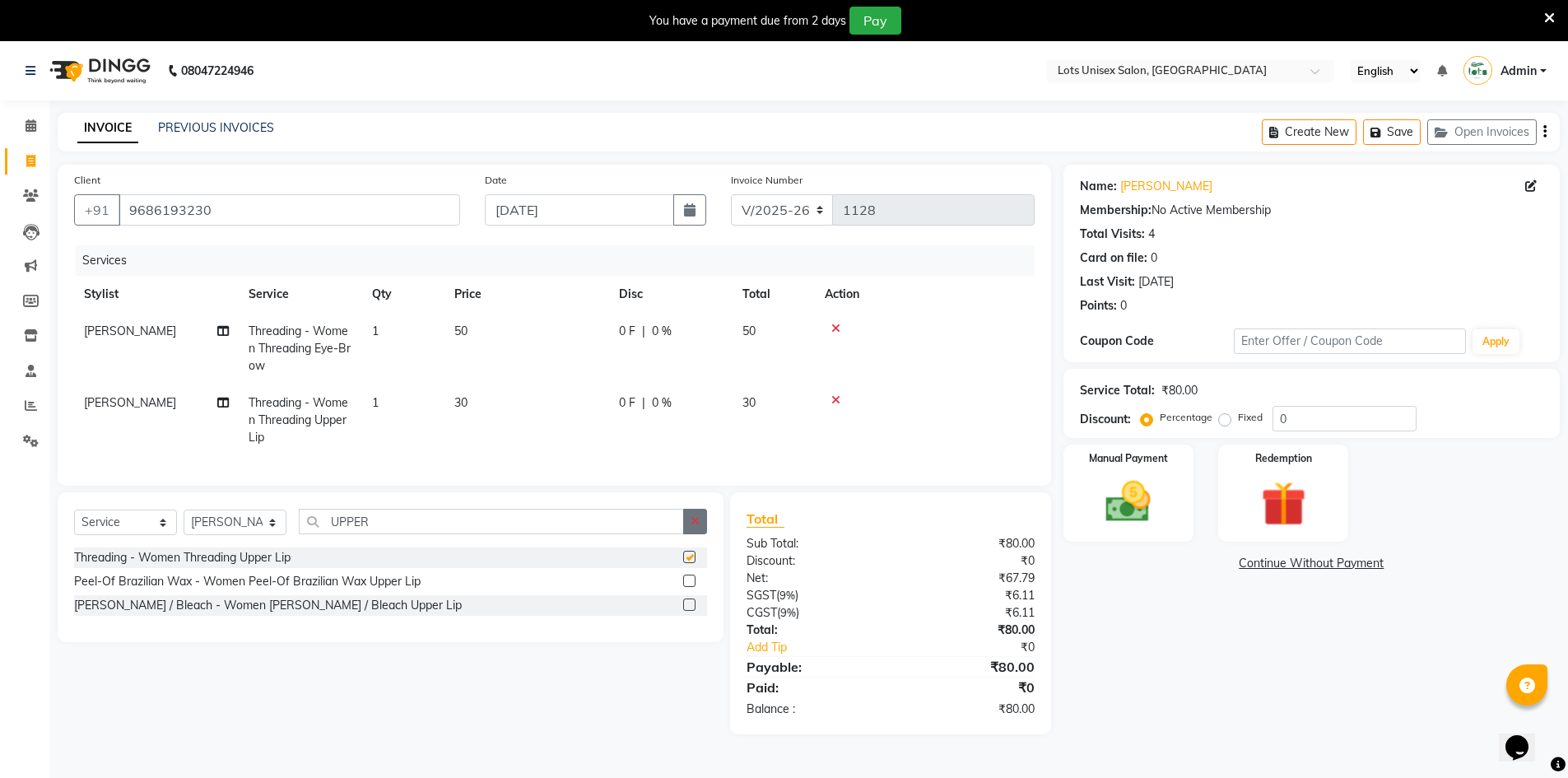
checkbox input "false"
drag, startPoint x: 691, startPoint y: 531, endPoint x: 636, endPoint y: 534, distance: 55.1
click at [682, 532] on div "UPPER" at bounding box center [504, 521] width 408 height 26
click at [635, 534] on input "UPPER" at bounding box center [491, 521] width 385 height 26
drag, startPoint x: 694, startPoint y: 531, endPoint x: 646, endPoint y: 531, distance: 48.0
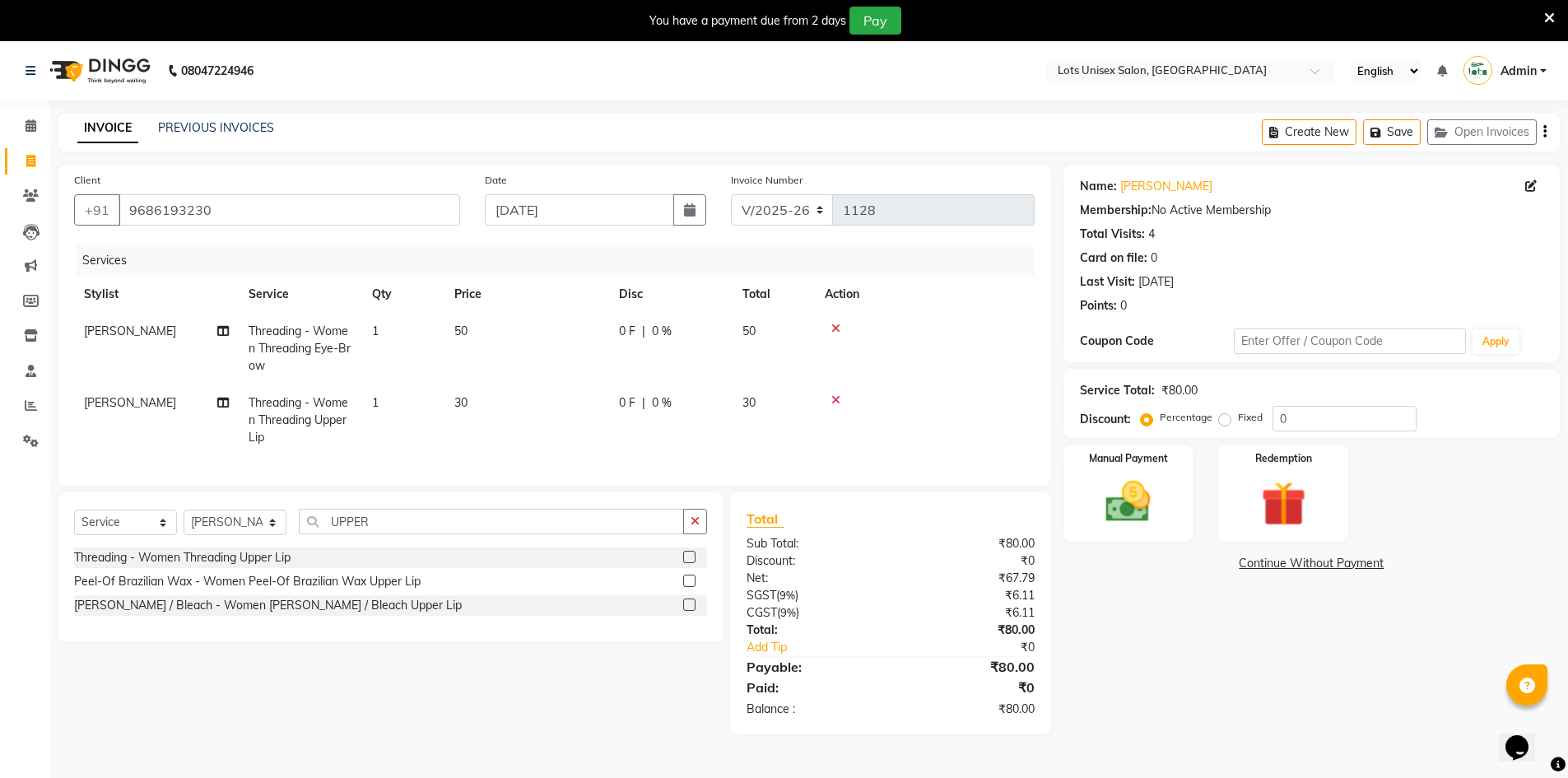
click at [693, 527] on icon "button" at bounding box center [695, 521] width 9 height 12
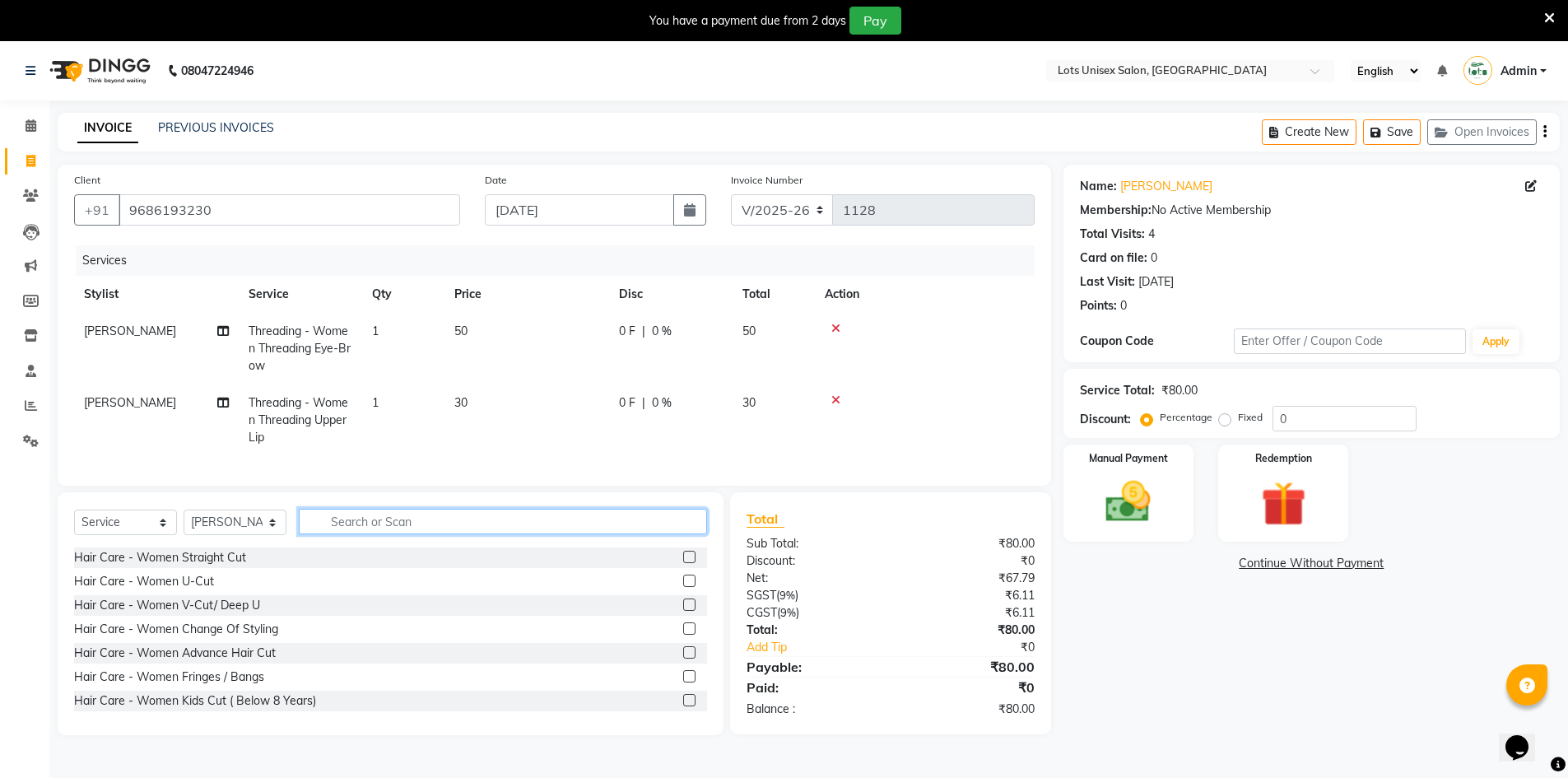
click at [578, 525] on input "text" at bounding box center [503, 521] width 408 height 26
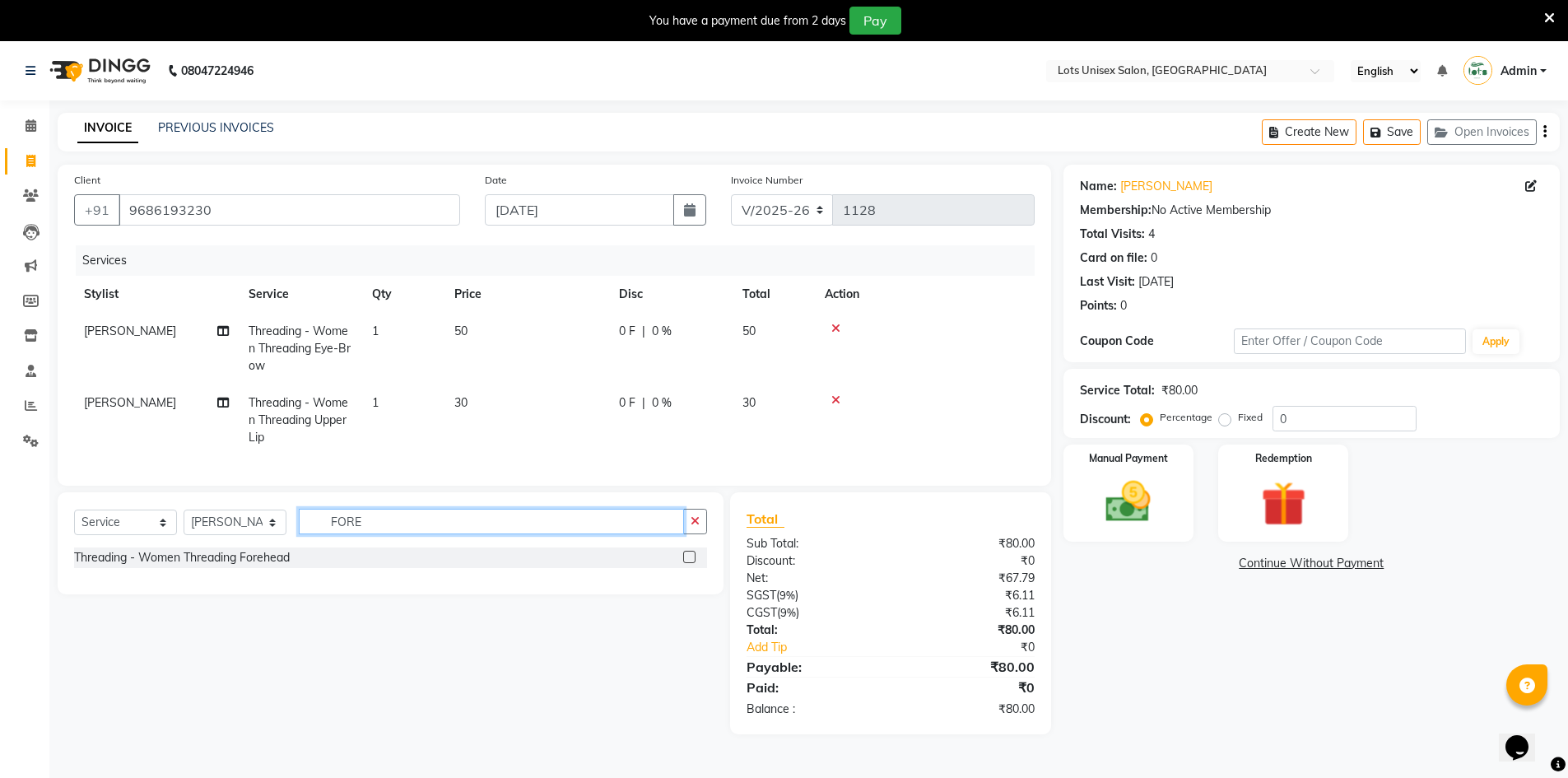
type input "FORE"
click at [689, 563] on label at bounding box center [690, 557] width 12 height 12
click at [689, 563] on input "checkbox" at bounding box center [689, 557] width 11 height 11
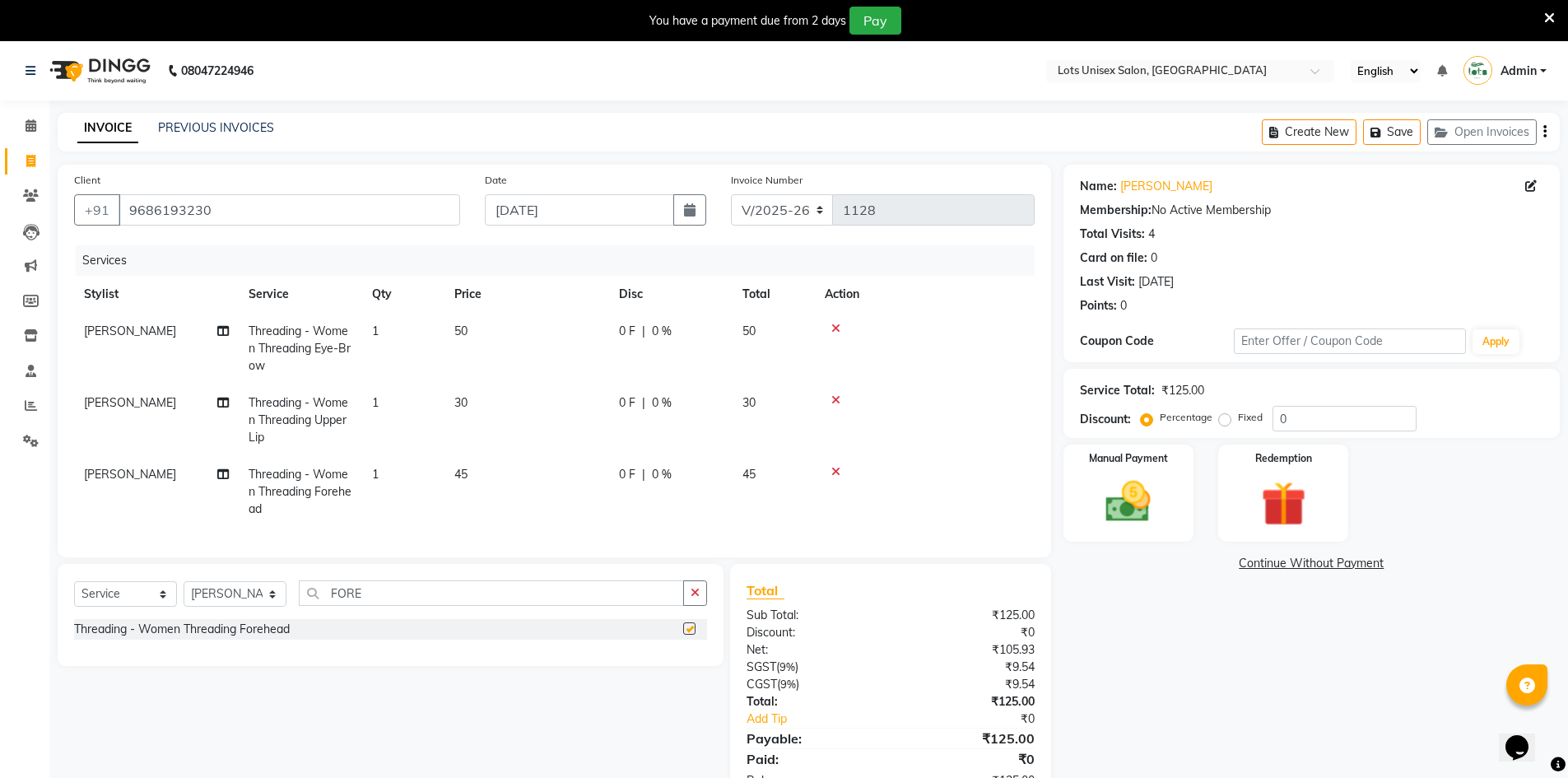
checkbox input "false"
click at [1543, 132] on icon "button" at bounding box center [1545, 132] width 4 height 1
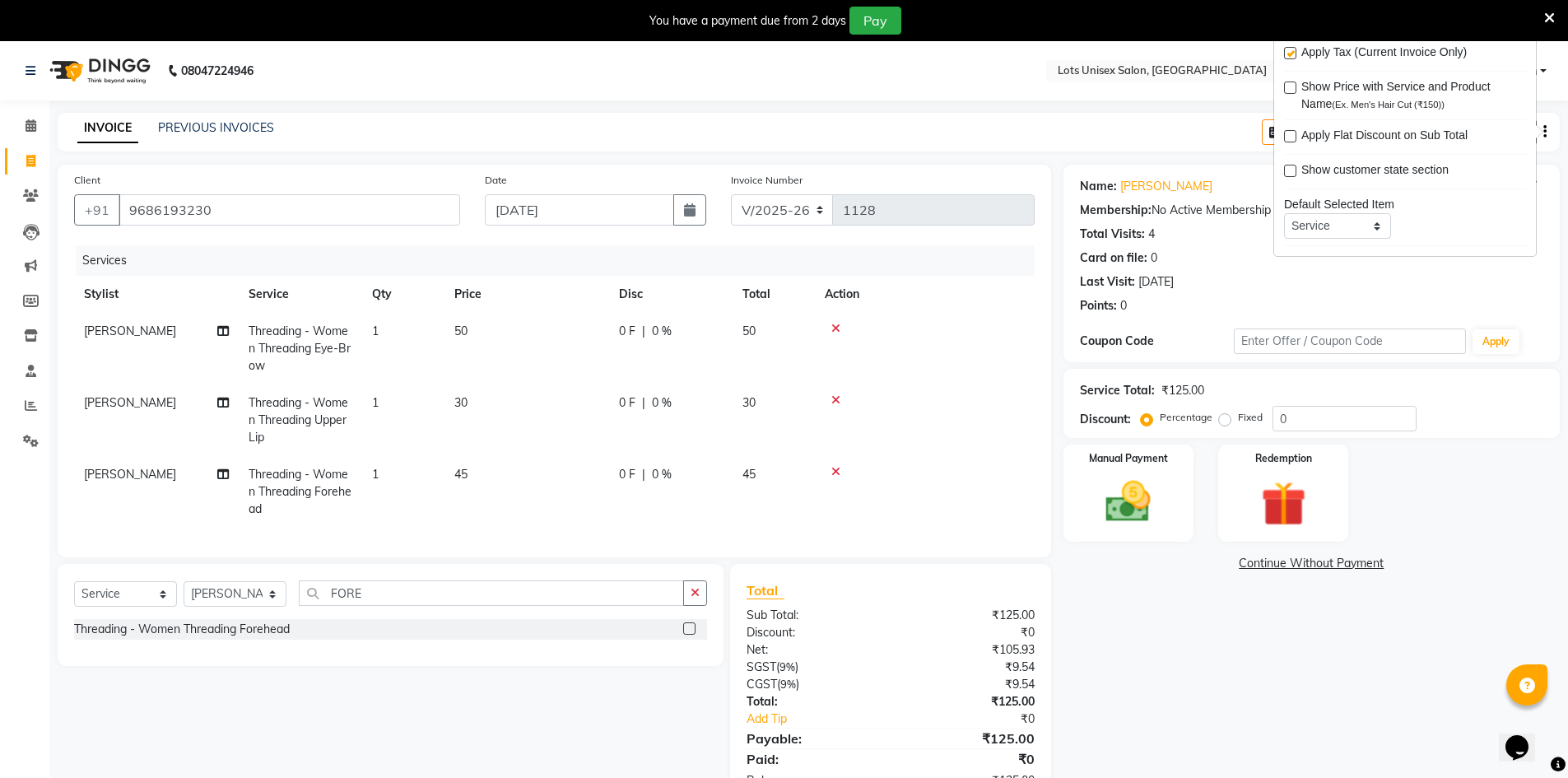
click at [1288, 49] on label at bounding box center [1290, 53] width 12 height 12
click at [1288, 49] on input "checkbox" at bounding box center [1289, 54] width 11 height 11
checkbox input "false"
click at [1131, 514] on img at bounding box center [1128, 502] width 76 height 53
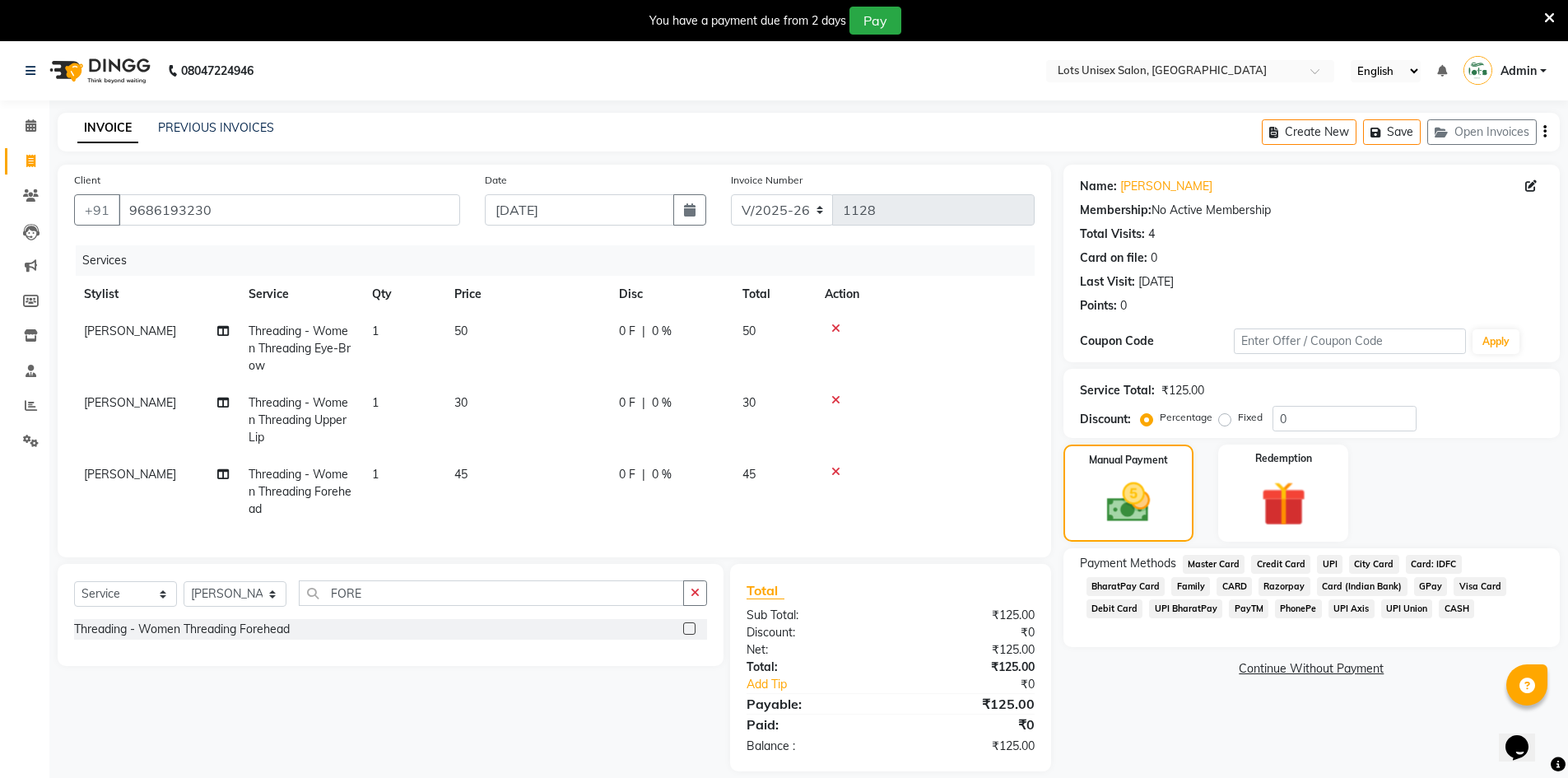
click at [1321, 560] on span "UPI" at bounding box center [1330, 563] width 26 height 19
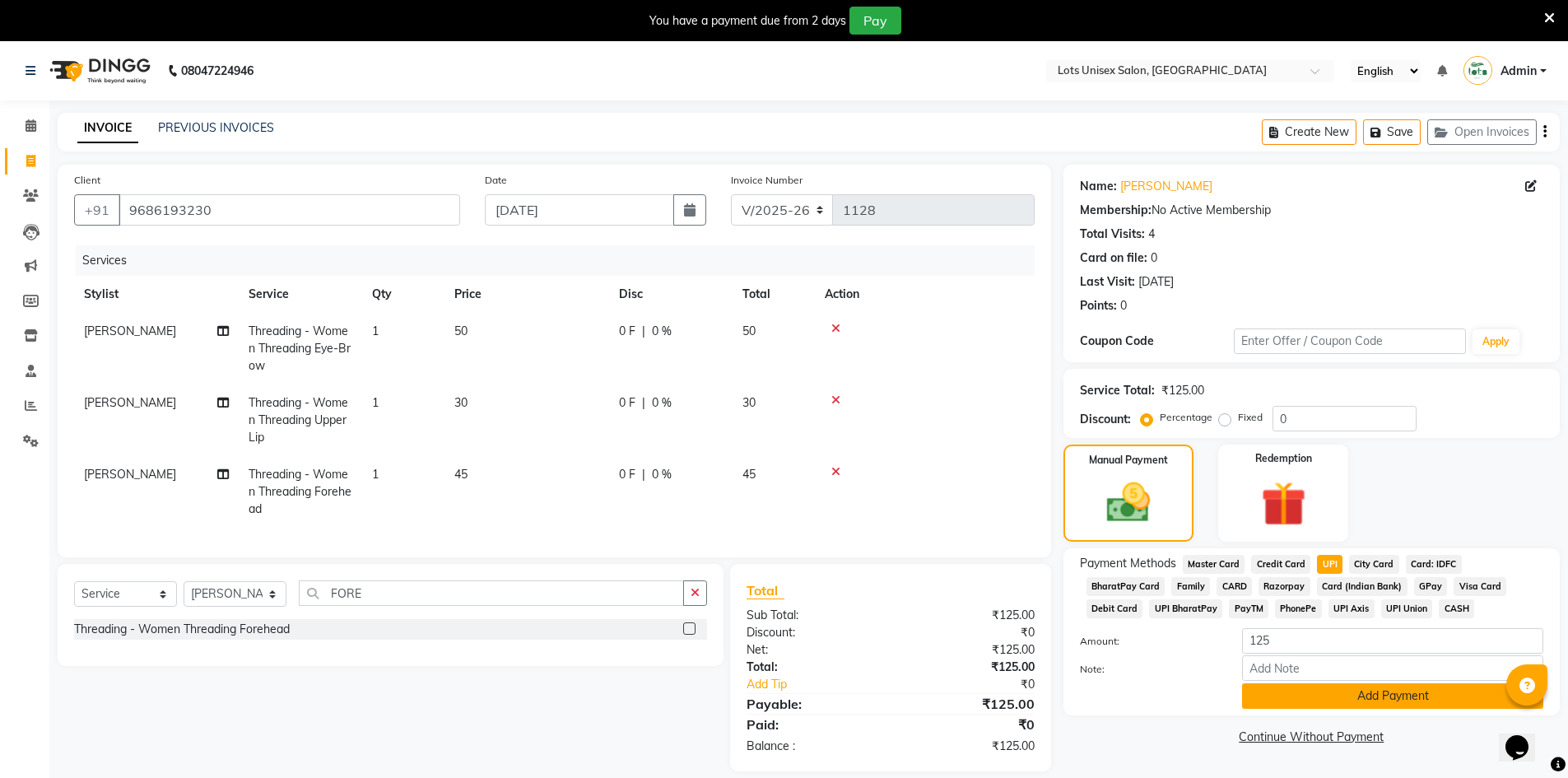
click at [1366, 697] on button "Add Payment" at bounding box center [1392, 696] width 301 height 26
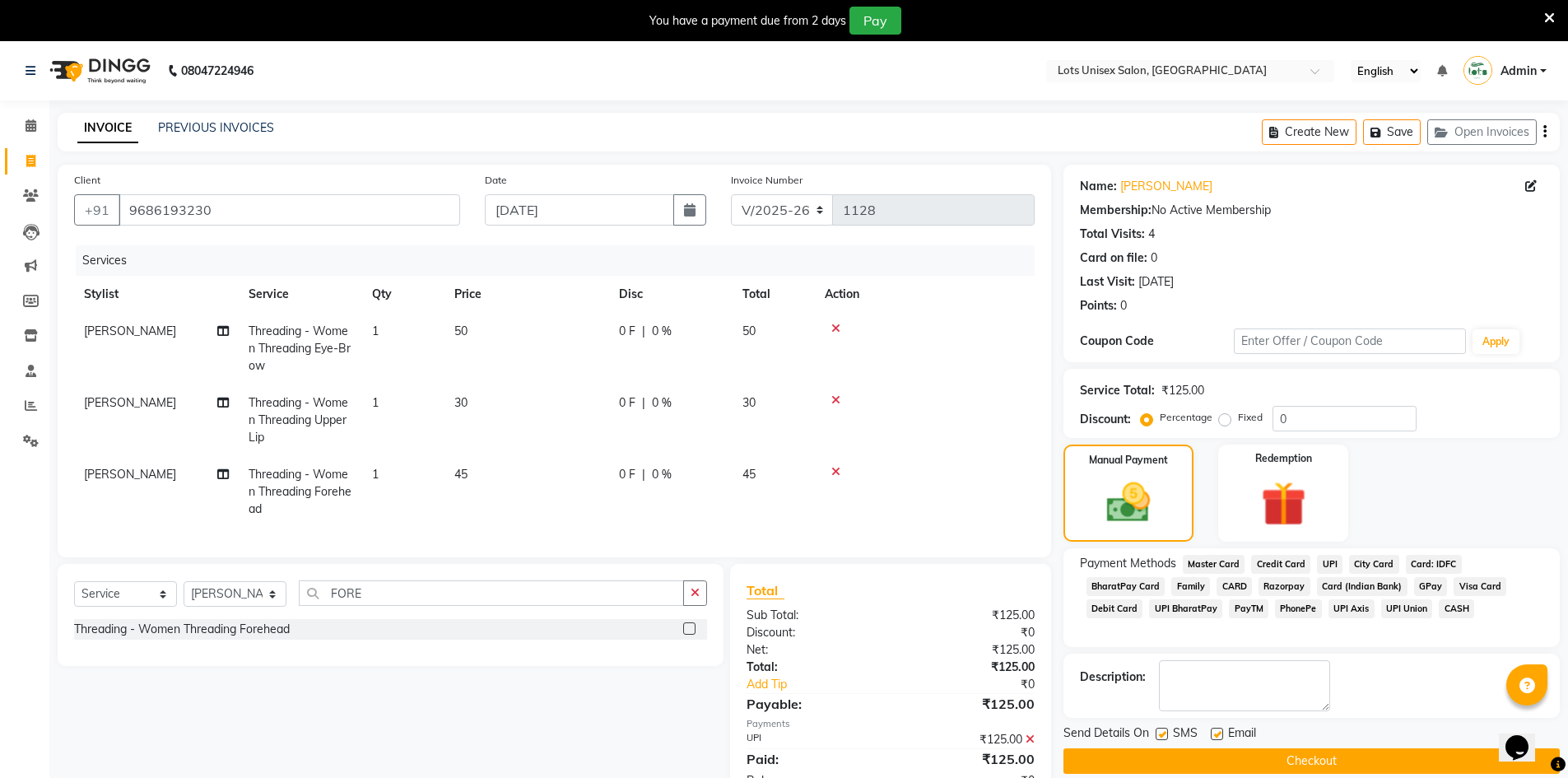
click at [1320, 767] on button "Checkout" at bounding box center [1312, 761] width 497 height 26
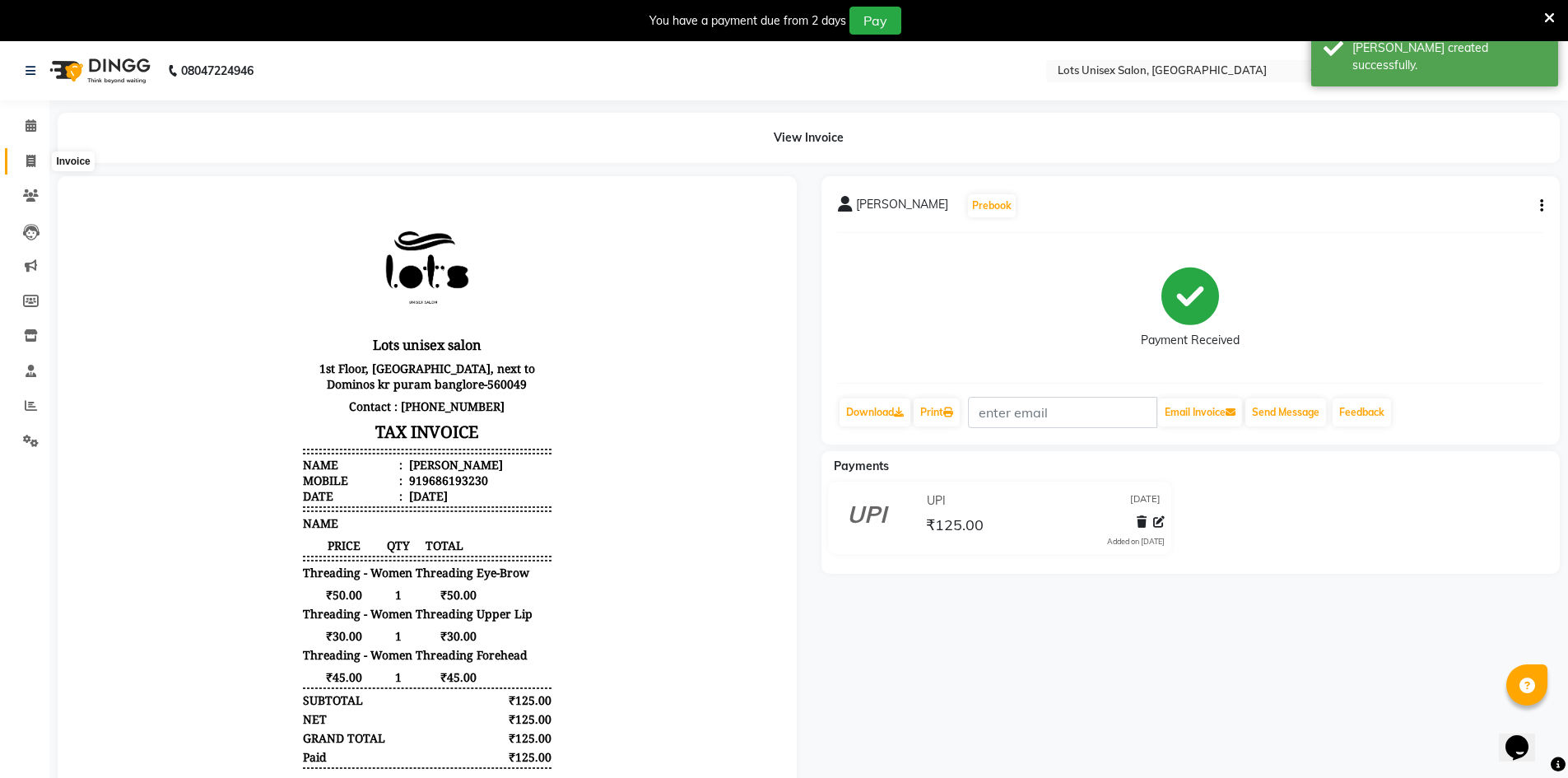
click at [32, 161] on icon at bounding box center [31, 161] width 9 height 12
select select "service"
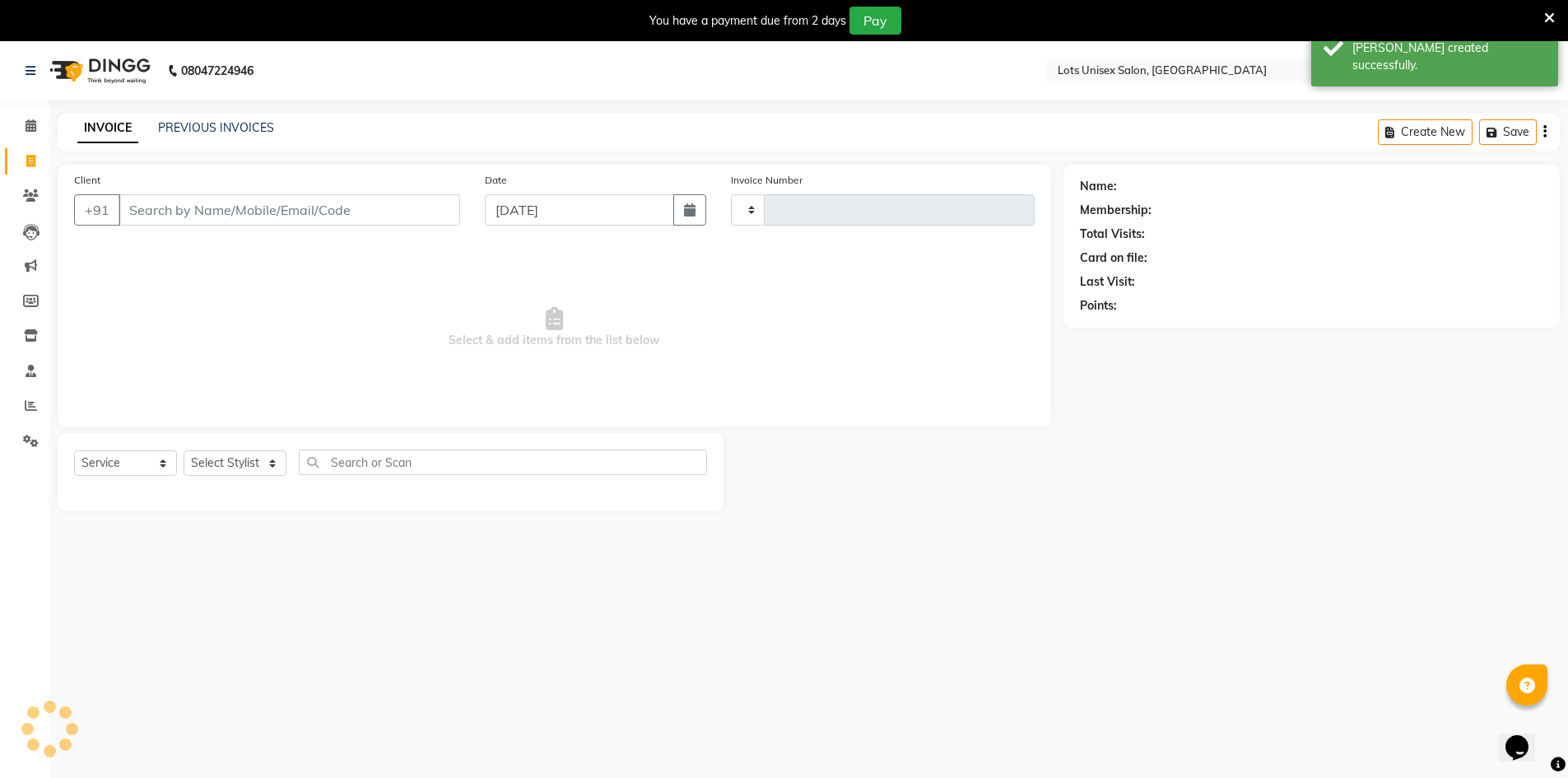
type input "1129"
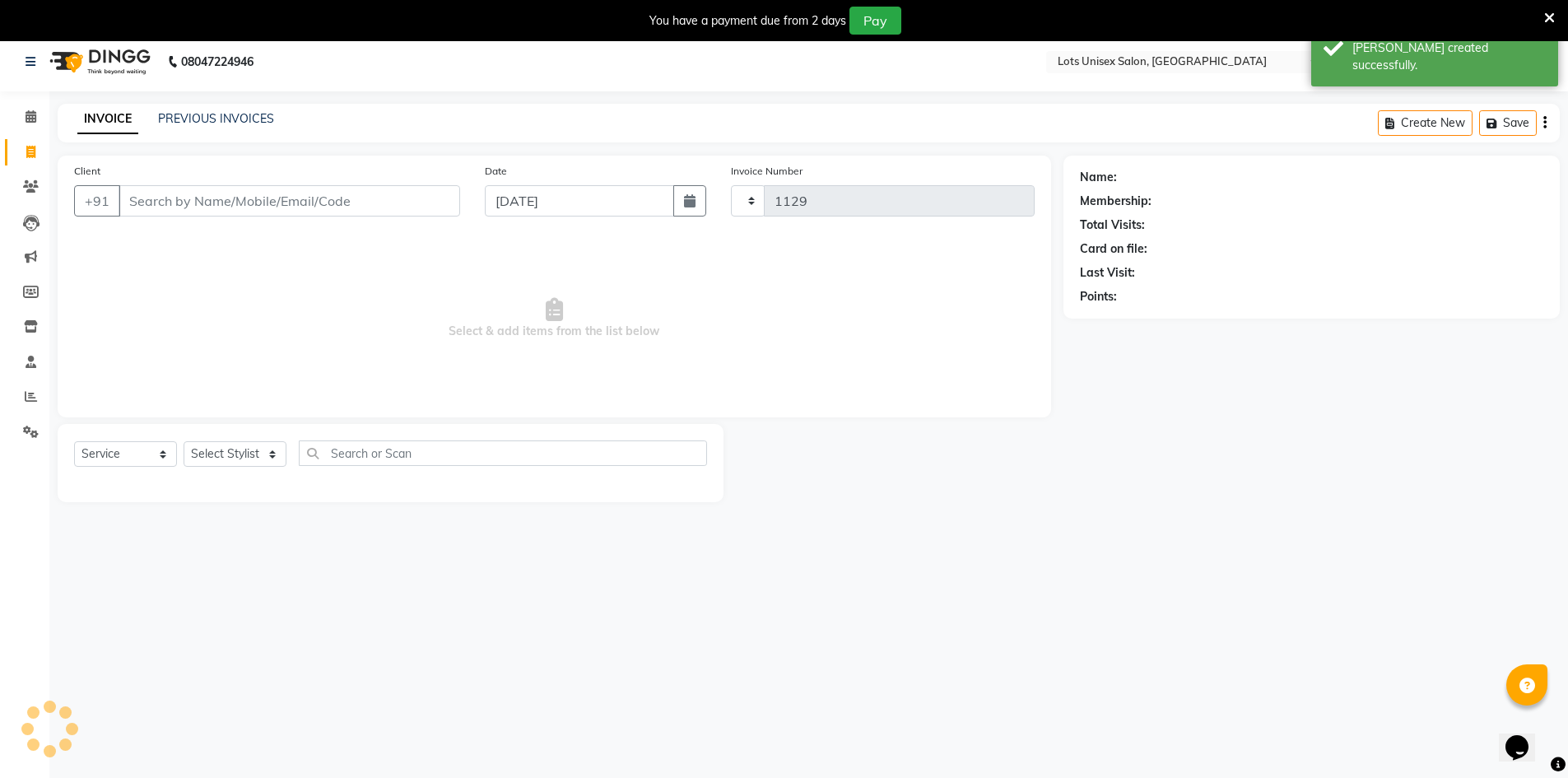
select select "7339"
